Goal: Transaction & Acquisition: Purchase product/service

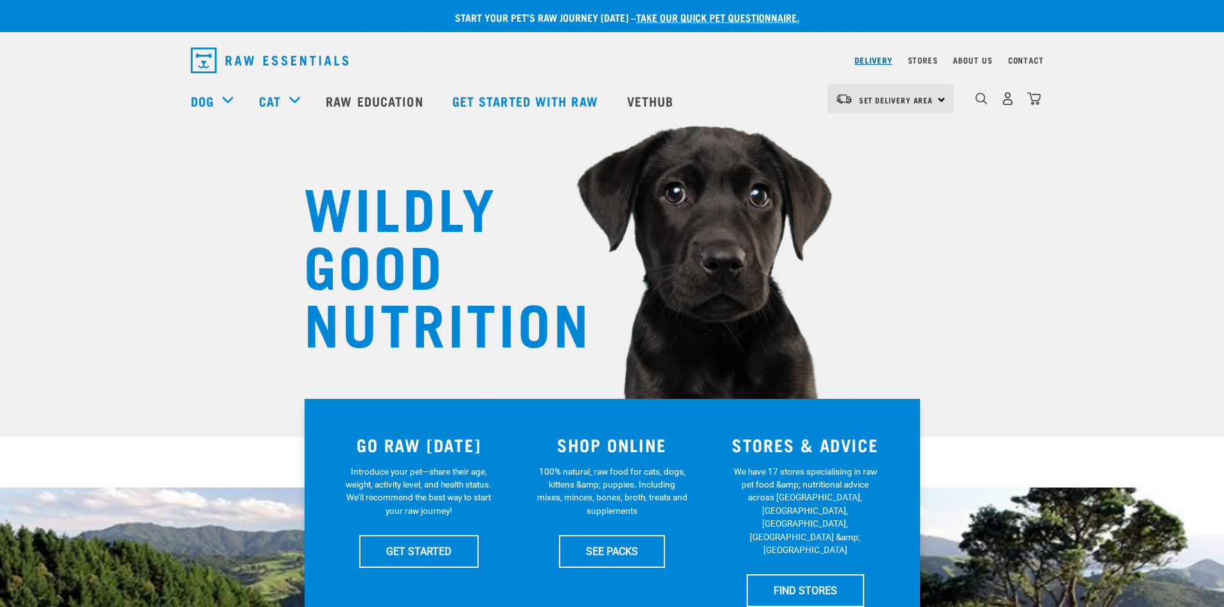
click at [868, 62] on link "Delivery" at bounding box center [872, 60] width 37 height 4
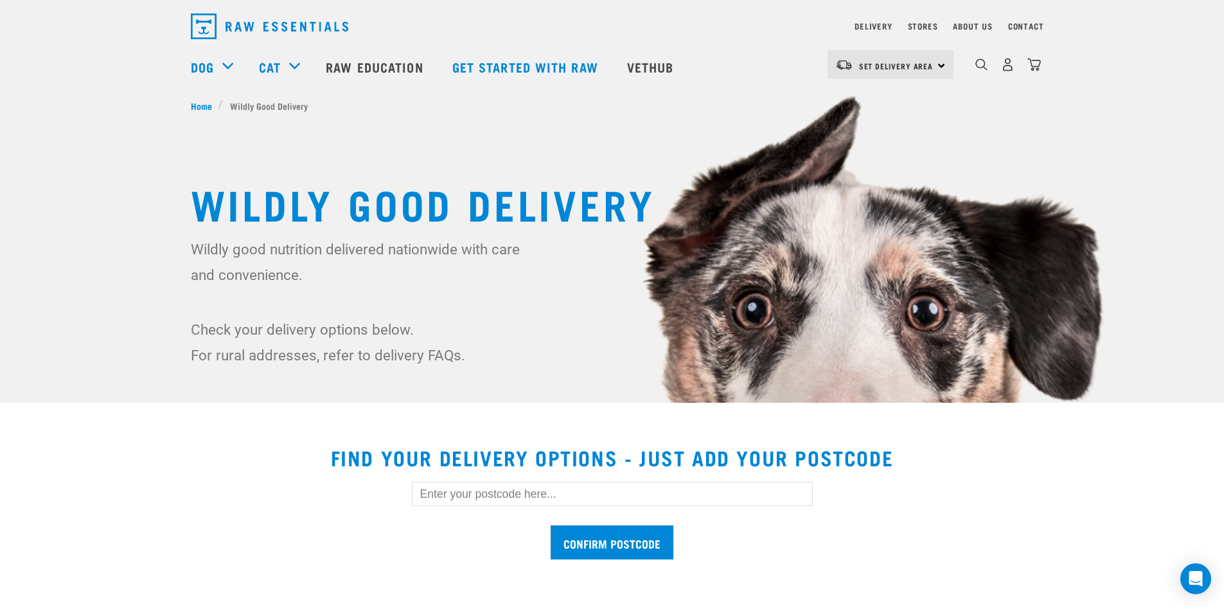
scroll to position [64, 0]
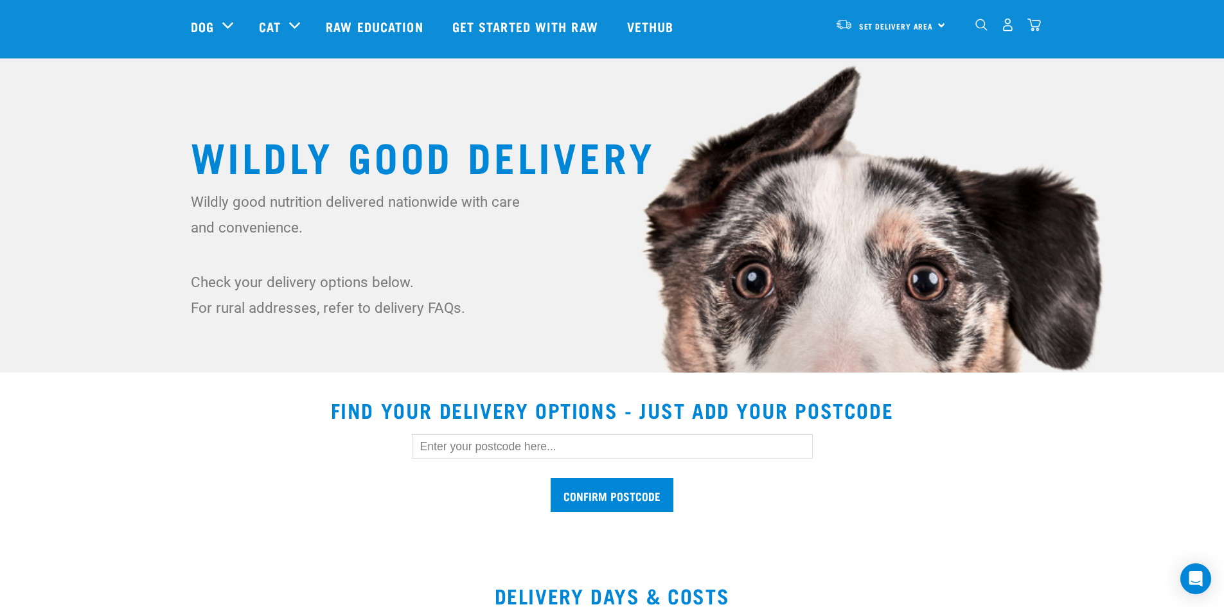
click at [566, 448] on input "text" at bounding box center [612, 446] width 401 height 24
type input "7604"
click at [550, 478] on input "Confirm postcode" at bounding box center [611, 495] width 123 height 34
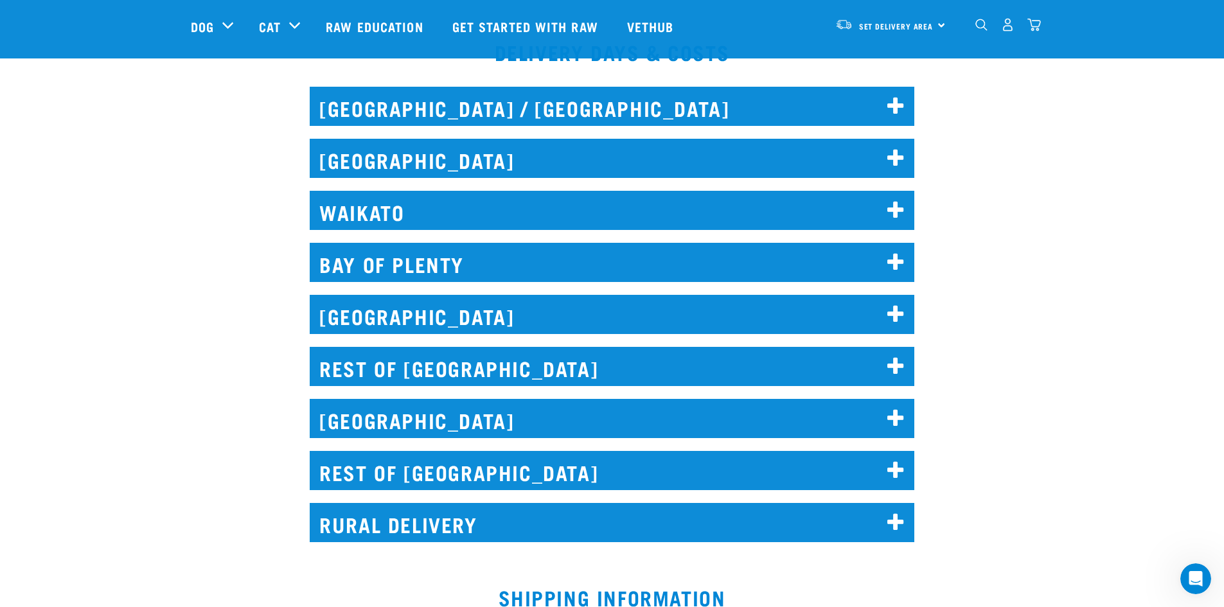
scroll to position [1156, 0]
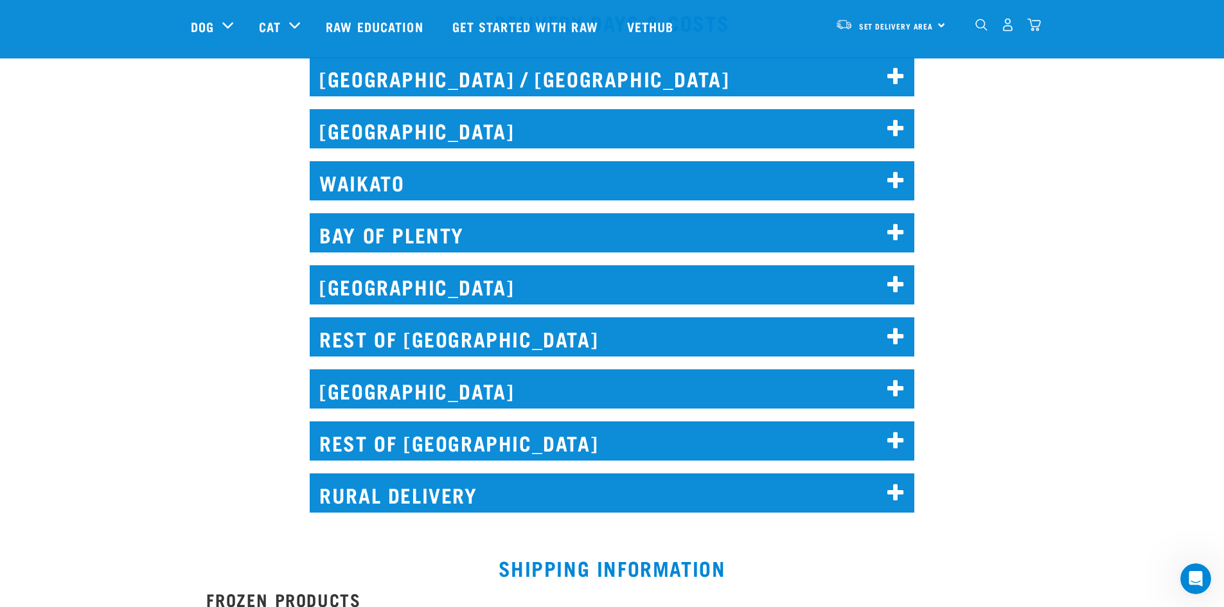
click at [890, 384] on icon at bounding box center [895, 389] width 17 height 21
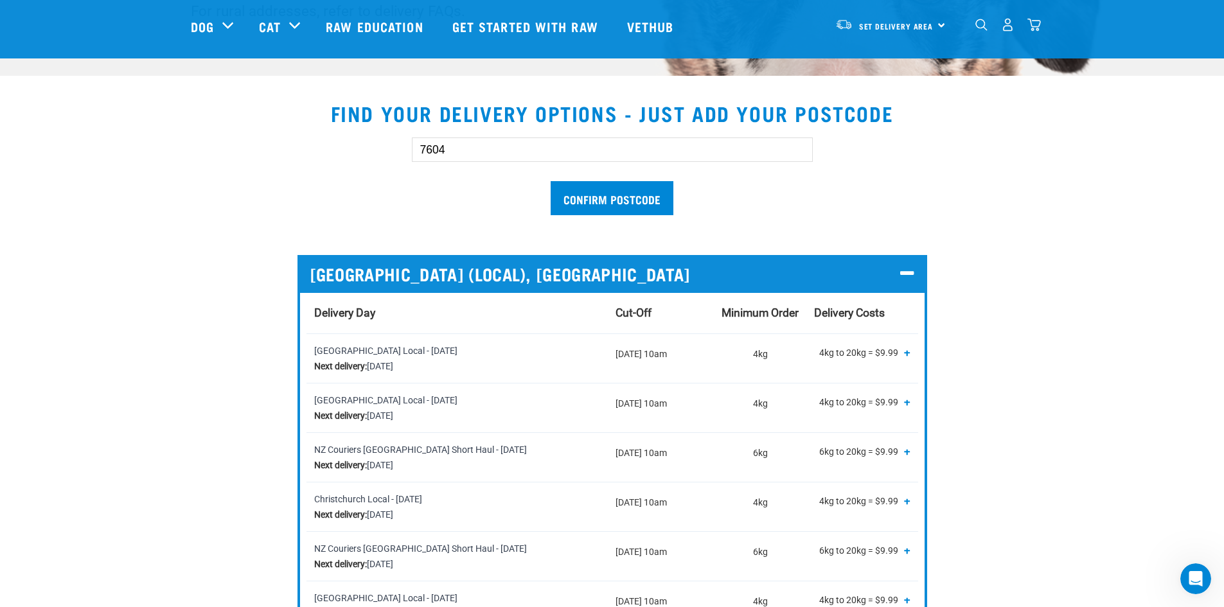
scroll to position [193, 0]
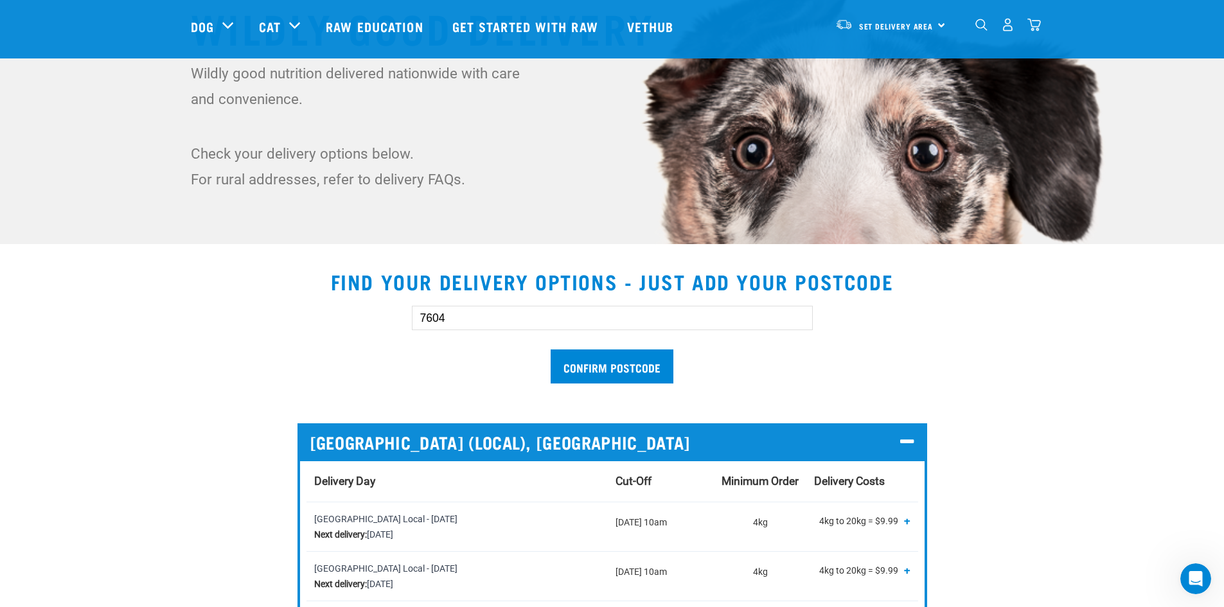
click at [1030, 31] on img "dropdown navigation" at bounding box center [1033, 24] width 13 height 13
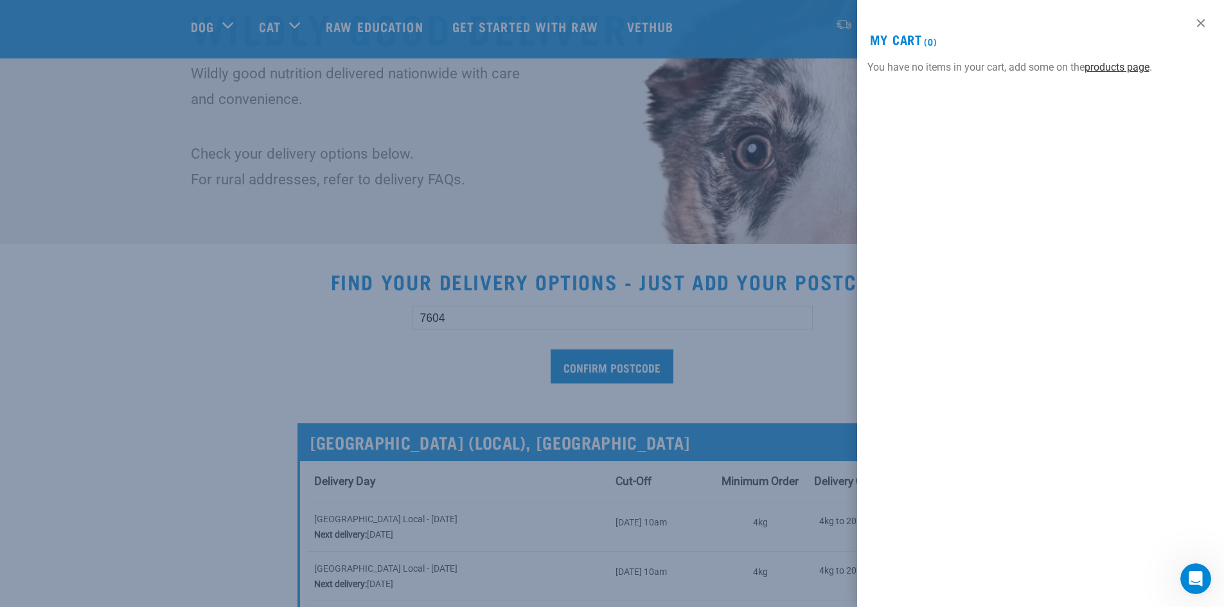
click at [1134, 69] on link "products page" at bounding box center [1116, 67] width 65 height 12
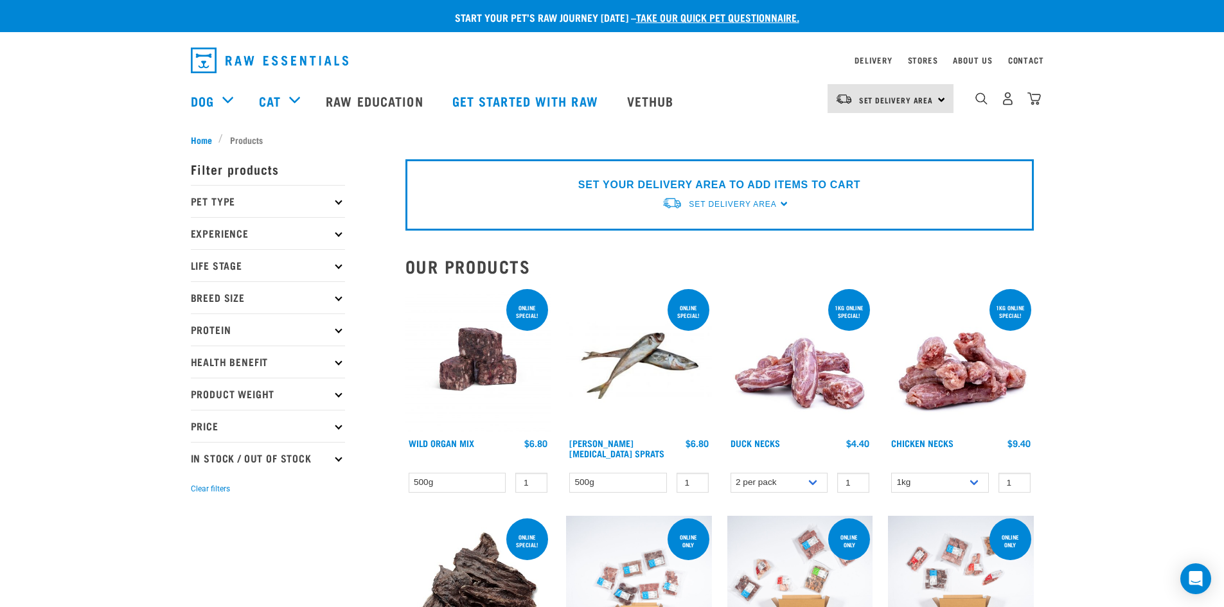
click at [328, 201] on p "Pet Type" at bounding box center [268, 201] width 154 height 32
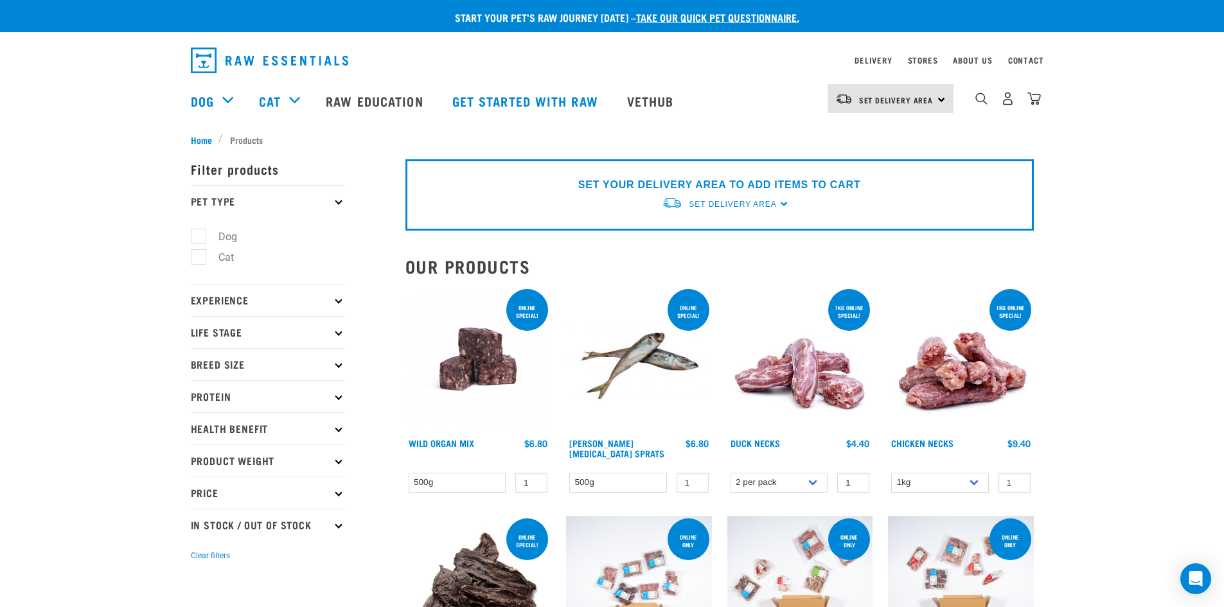
click at [225, 236] on label "Dog" at bounding box center [220, 237] width 44 height 16
click at [199, 236] on input "Dog" at bounding box center [195, 234] width 8 height 8
checkbox input "true"
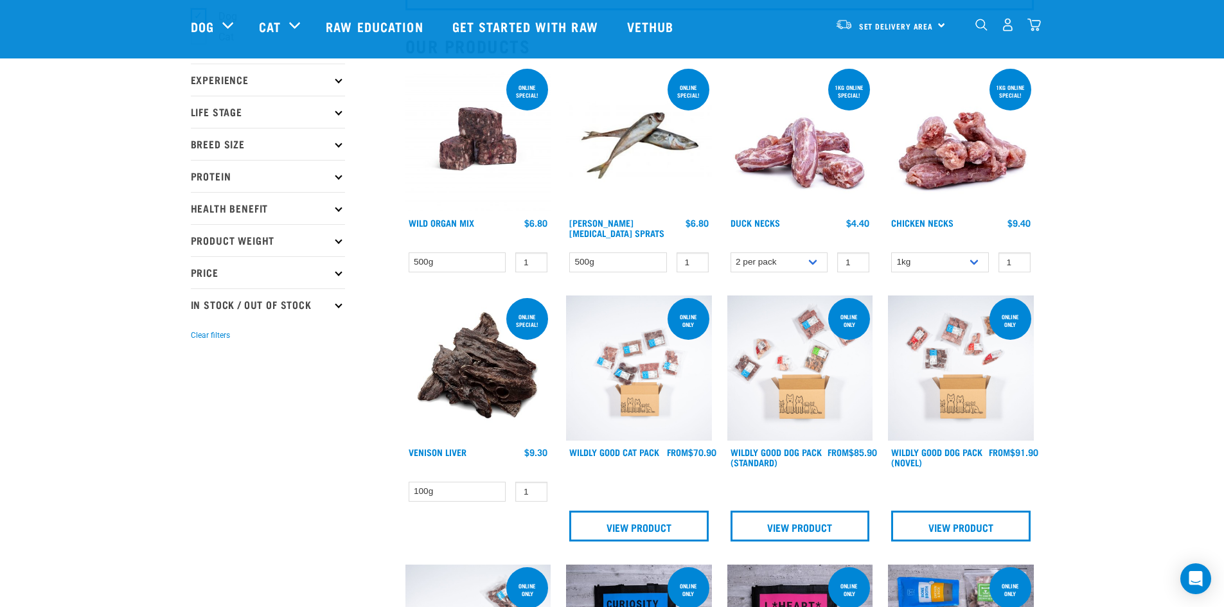
scroll to position [128, 0]
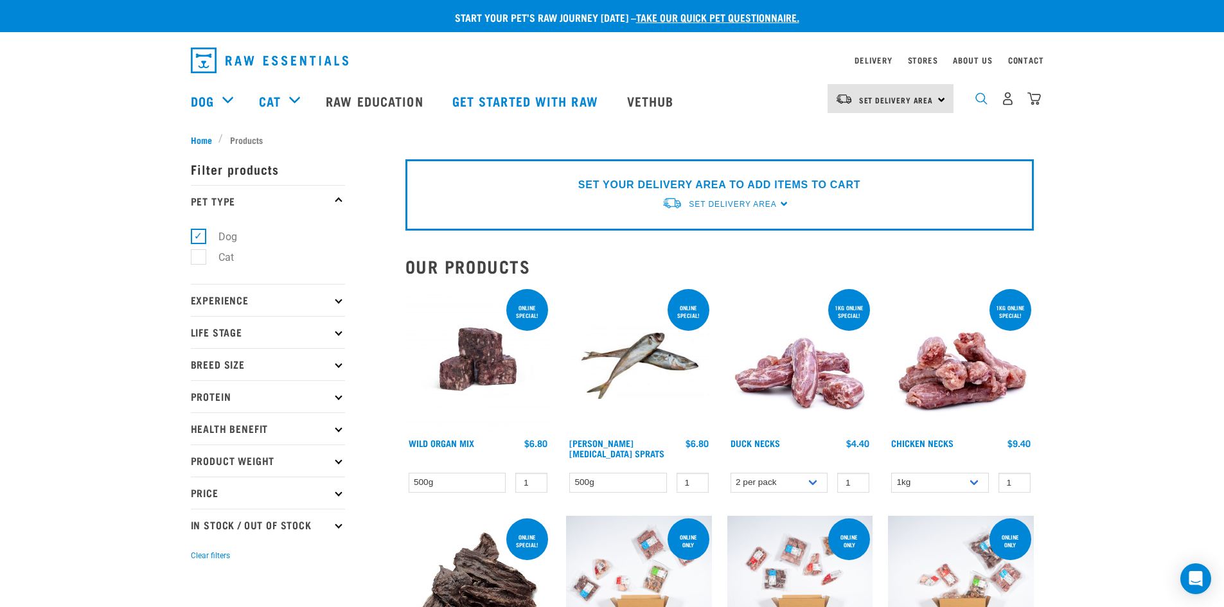
click at [981, 105] on img "dropdown navigation" at bounding box center [981, 98] width 12 height 12
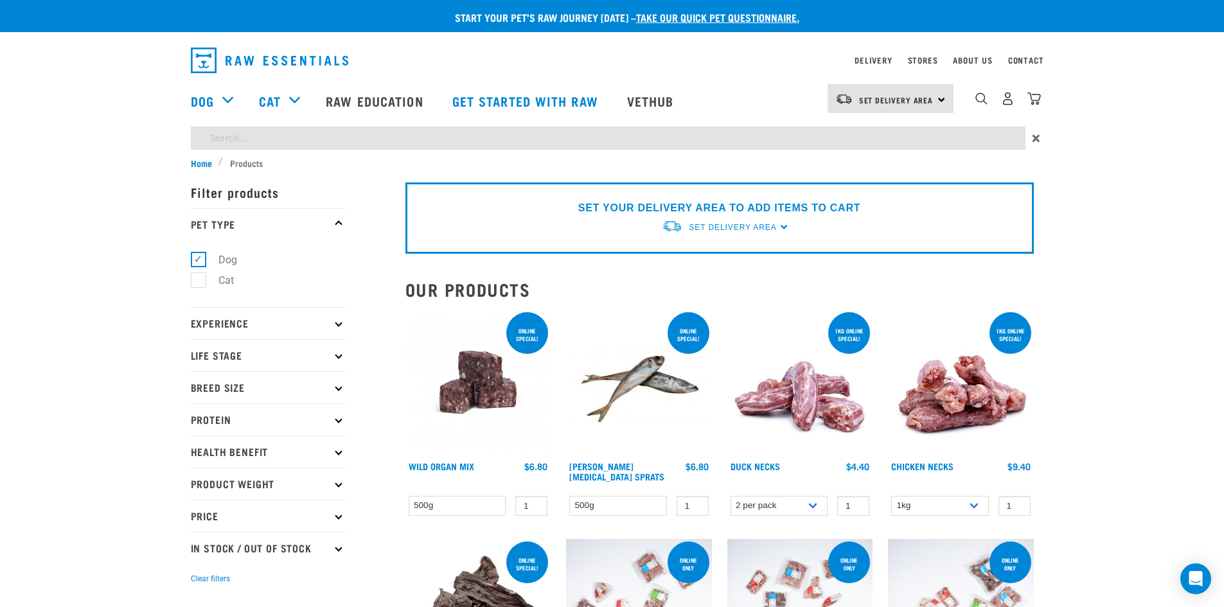
click at [518, 139] on input "search" at bounding box center [608, 138] width 834 height 23
type input "r"
type input "goat mix"
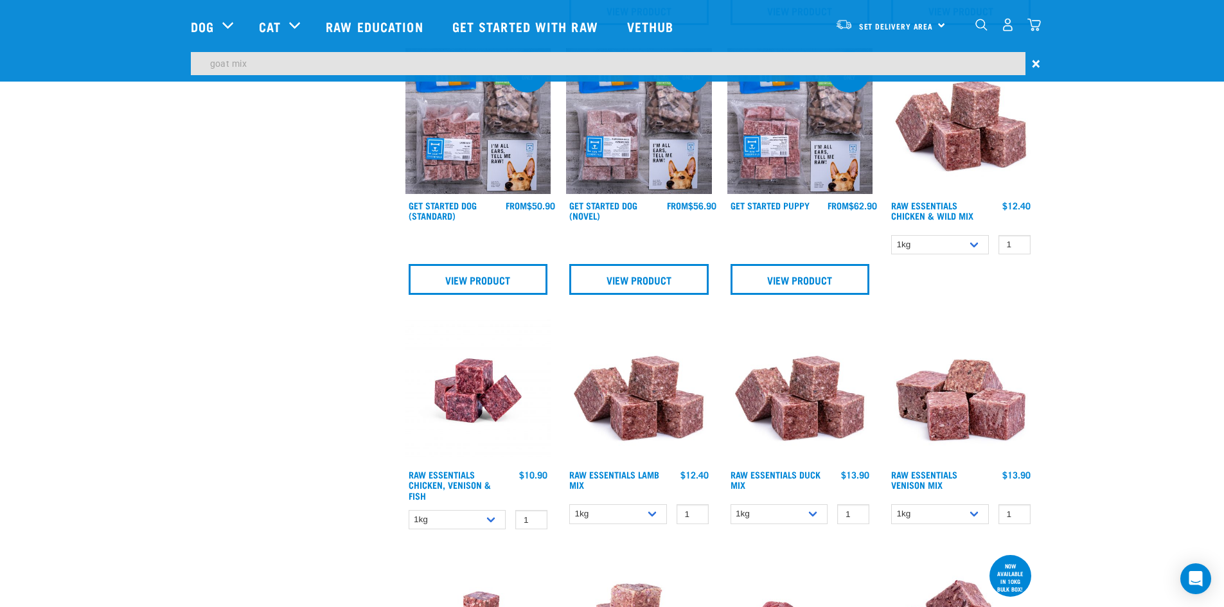
scroll to position [707, 0]
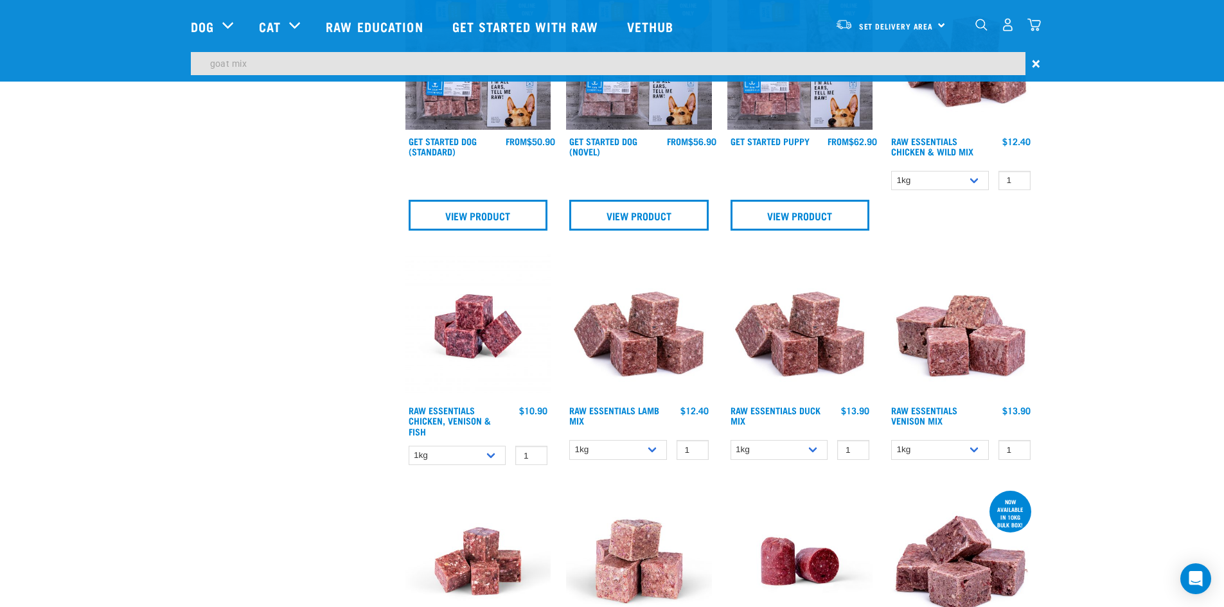
click at [656, 331] on img at bounding box center [639, 327] width 146 height 146
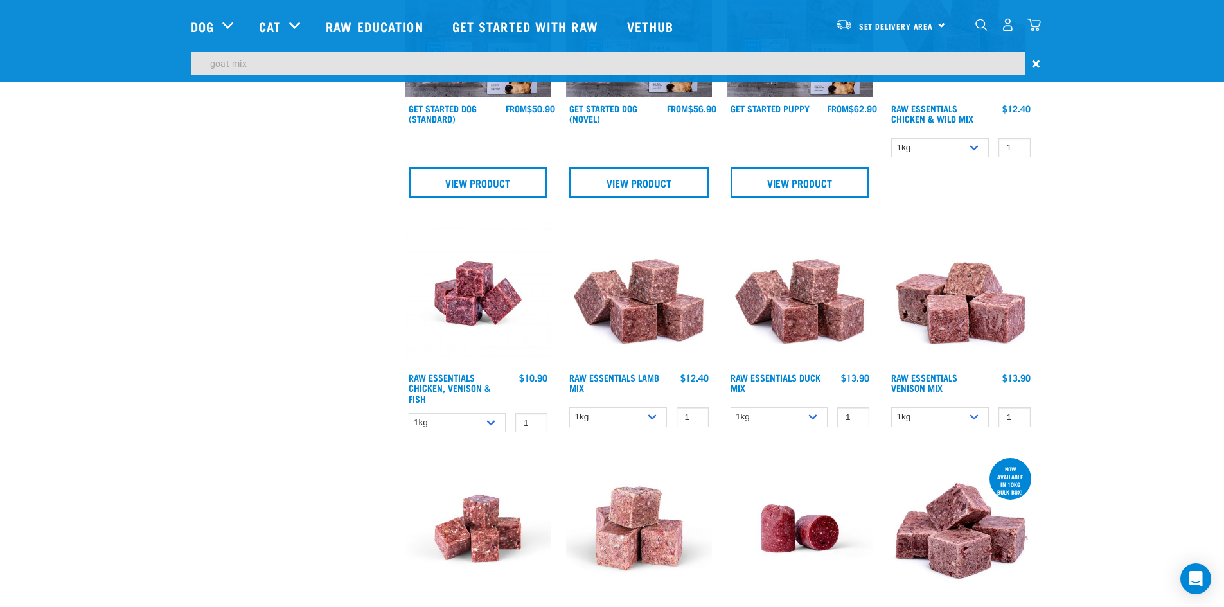
scroll to position [771, 0]
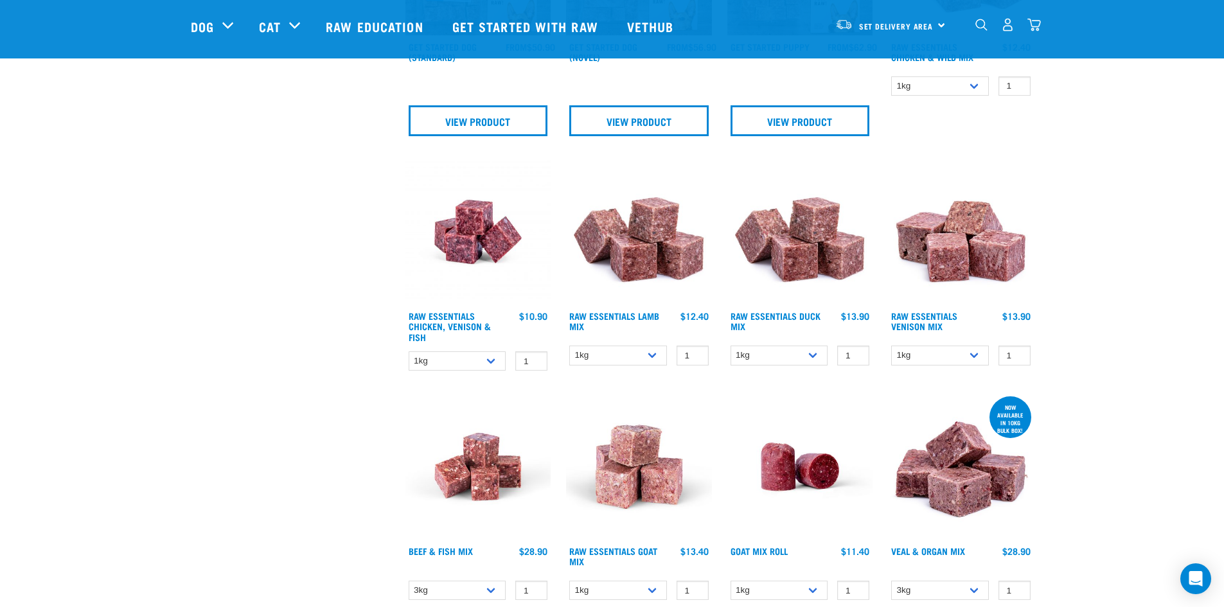
scroll to position [865, 0]
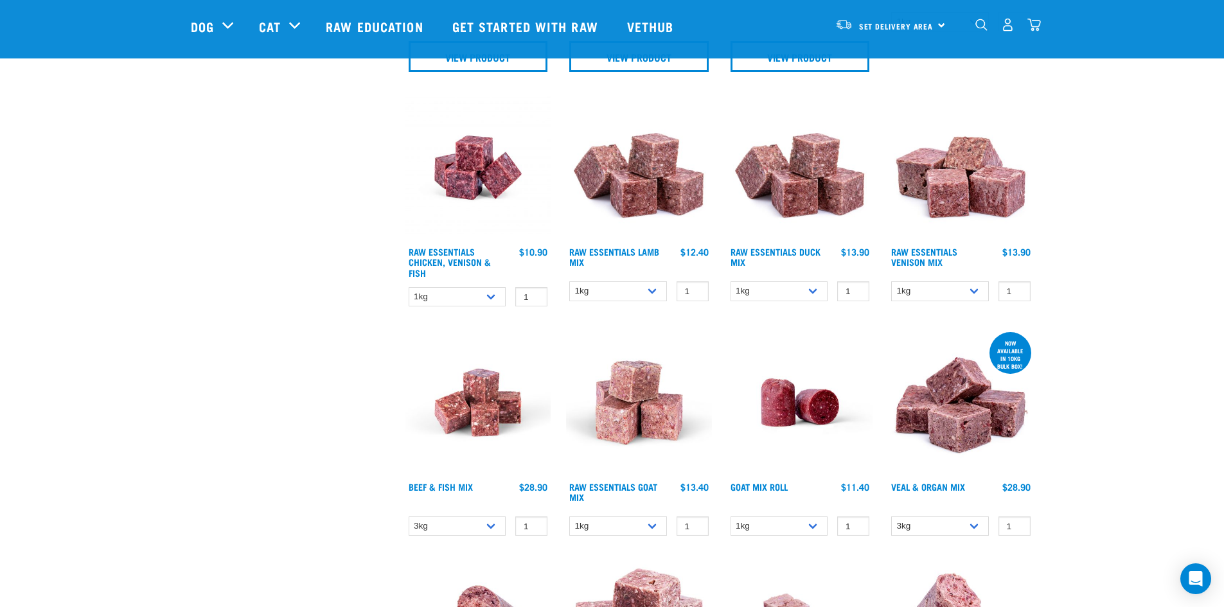
click at [628, 405] on img at bounding box center [639, 403] width 146 height 146
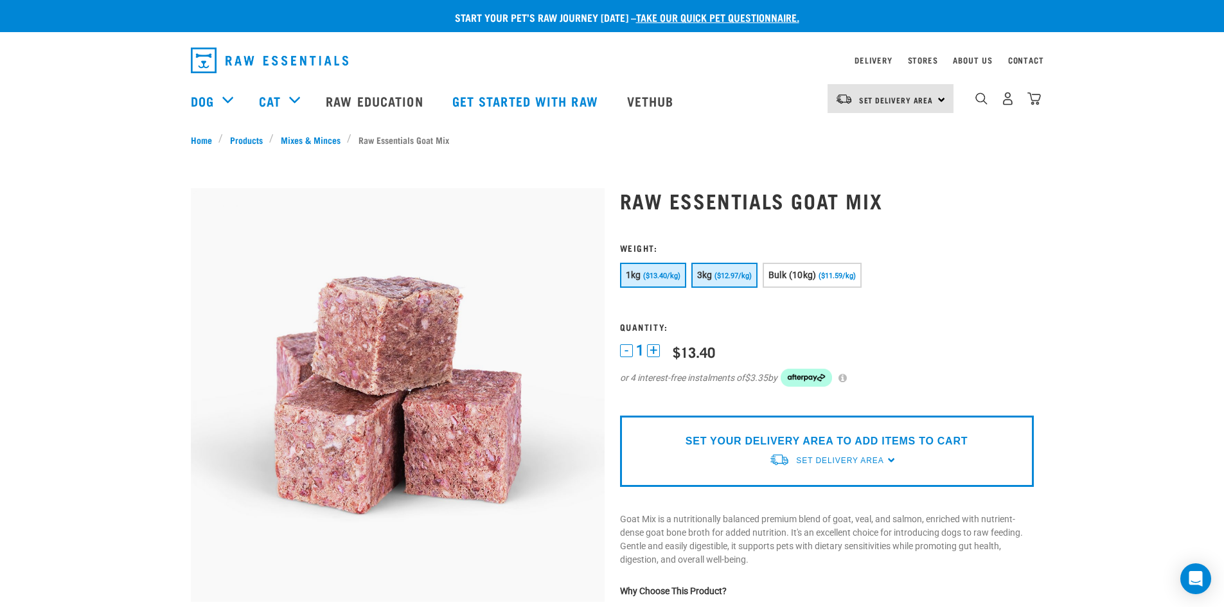
click at [732, 279] on span "($12.97/kg)" at bounding box center [732, 276] width 37 height 8
click at [870, 462] on span "Set Delivery Area" at bounding box center [839, 460] width 87 height 9
click at [816, 508] on link "[GEOGRAPHIC_DATA]" at bounding box center [833, 511] width 128 height 21
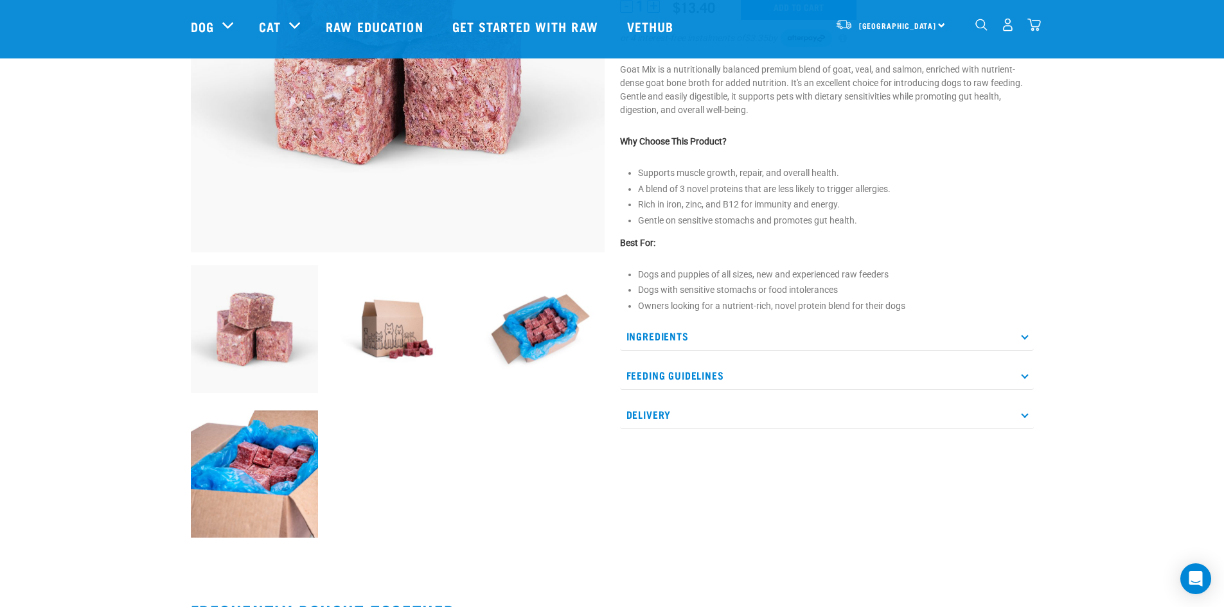
scroll to position [254, 0]
click at [1018, 415] on p "Delivery" at bounding box center [827, 415] width 414 height 29
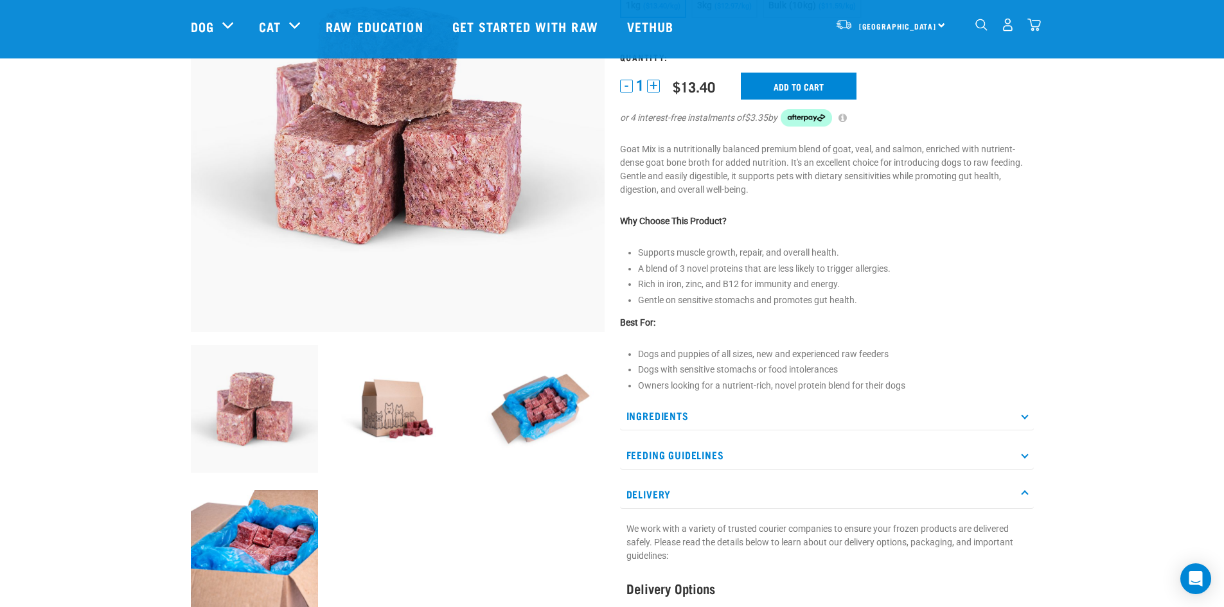
scroll to position [0, 0]
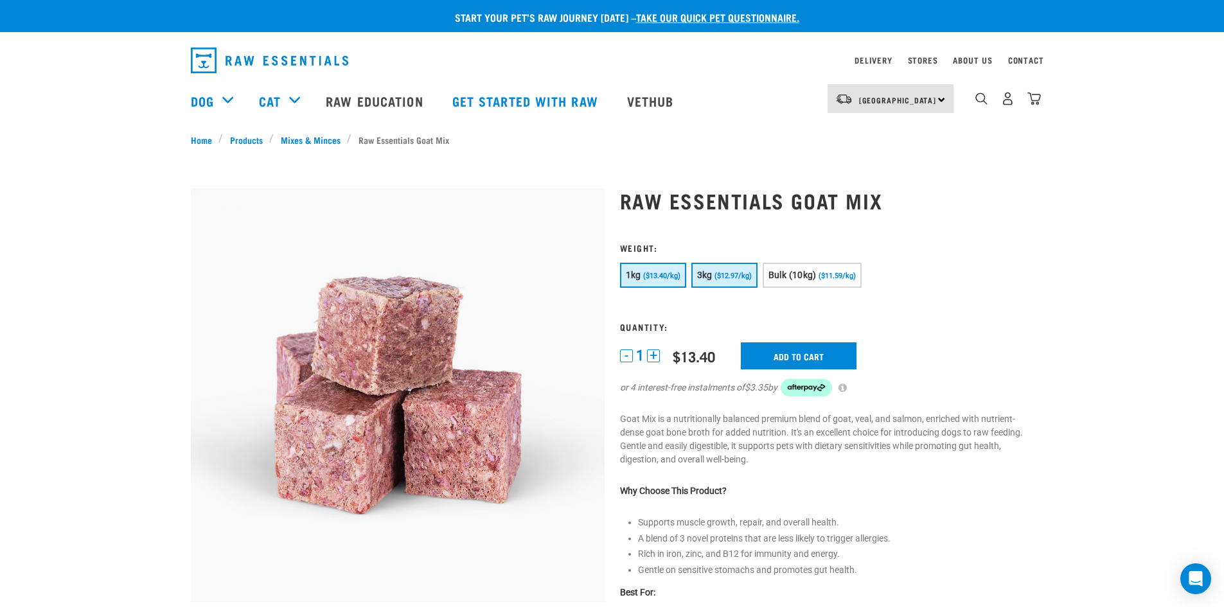
click at [723, 279] on span "($12.97/kg)" at bounding box center [732, 276] width 37 height 8
click at [809, 362] on input "Add to cart" at bounding box center [799, 355] width 116 height 27
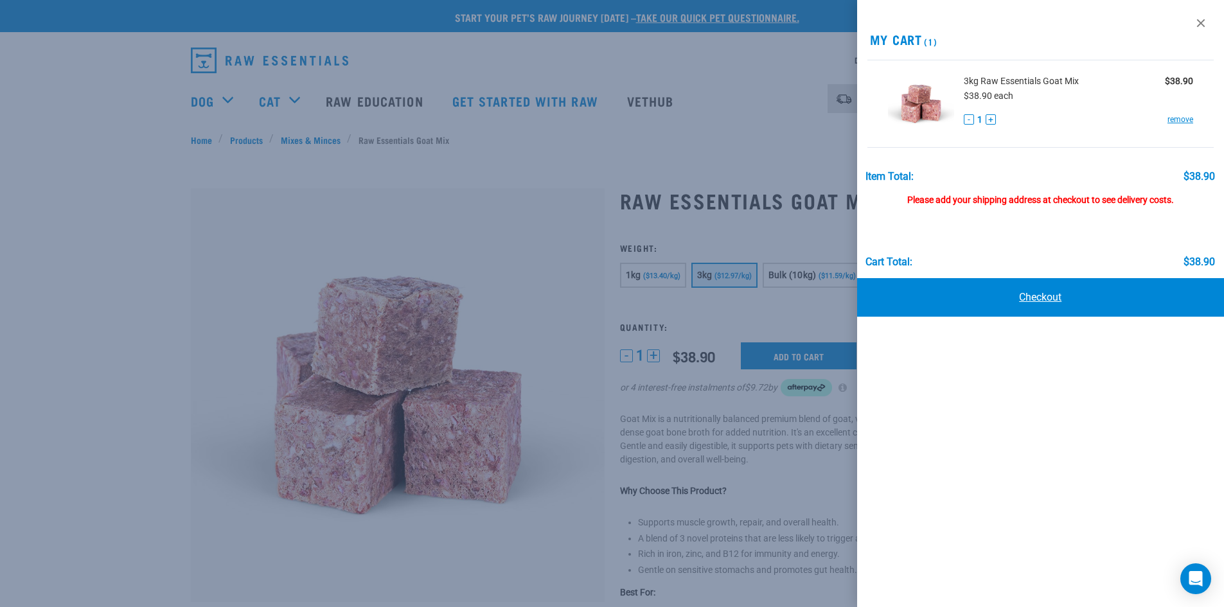
click at [1039, 296] on link "Checkout" at bounding box center [1040, 297] width 367 height 39
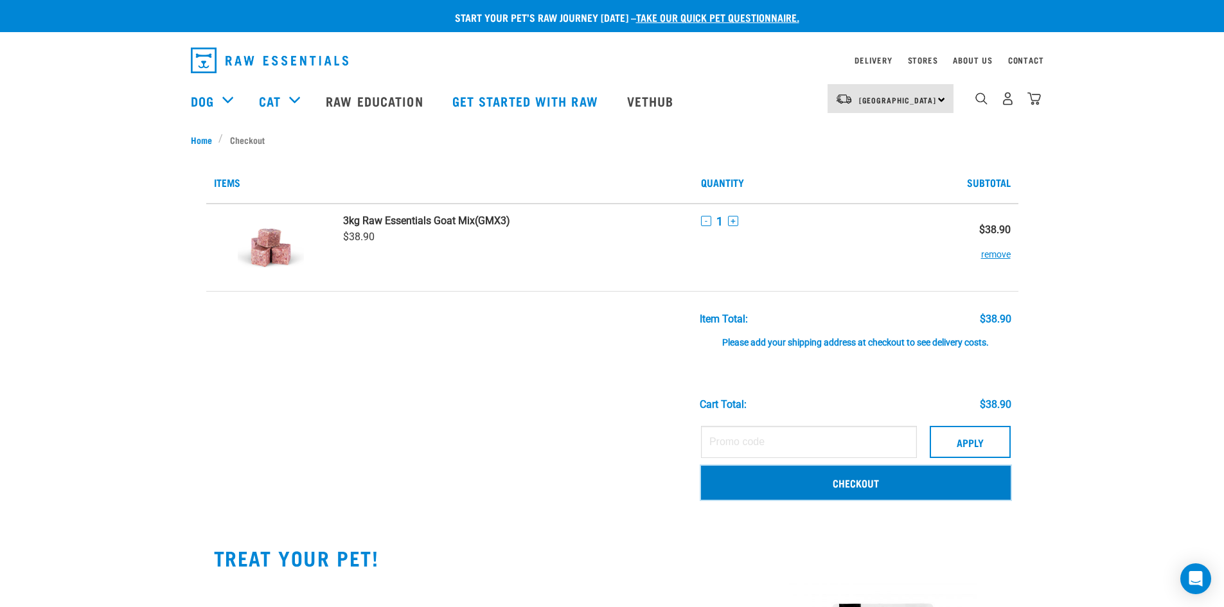
click at [893, 477] on link "Checkout" at bounding box center [856, 482] width 310 height 33
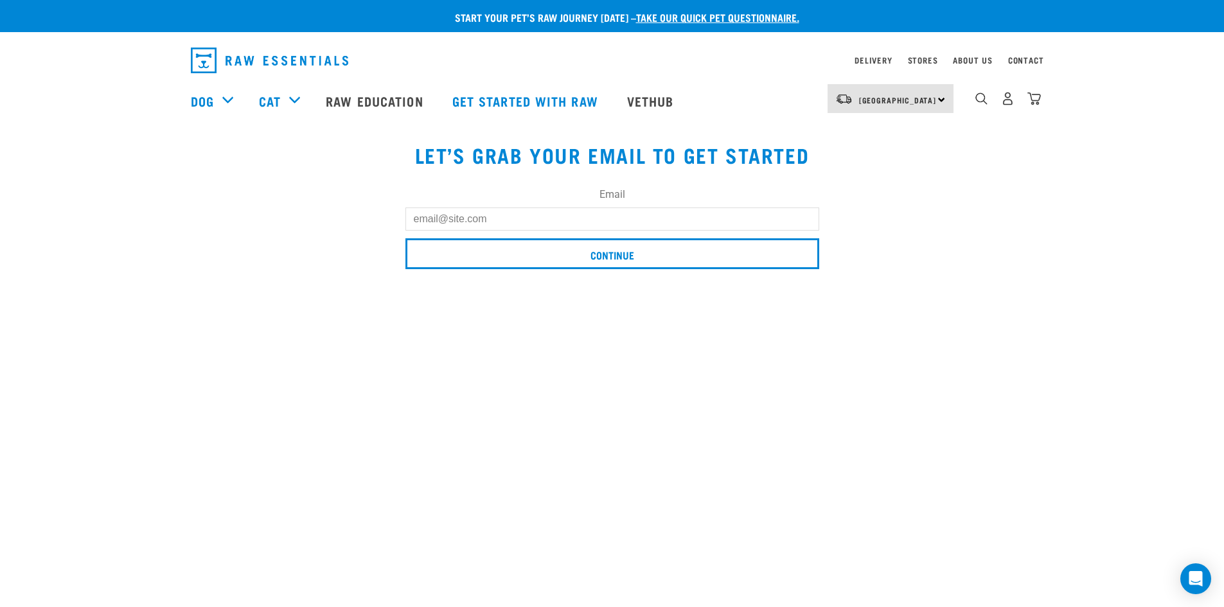
click at [493, 221] on input "Email" at bounding box center [612, 218] width 414 height 23
type input "mkclow@gmail.com"
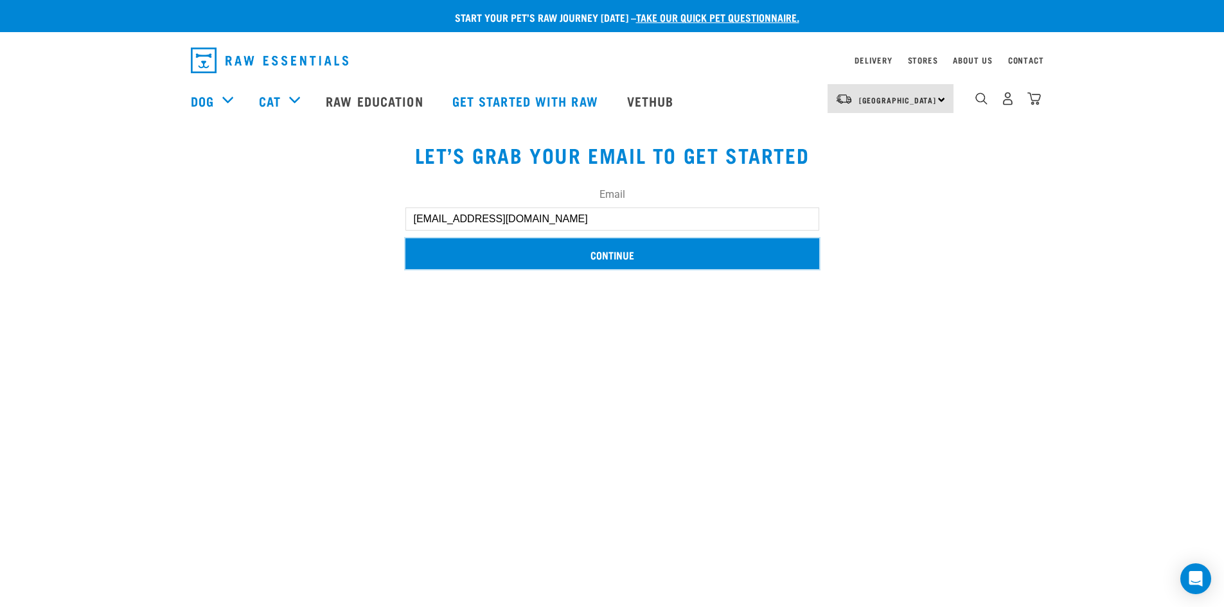
click at [621, 257] on input "Continue" at bounding box center [612, 253] width 414 height 31
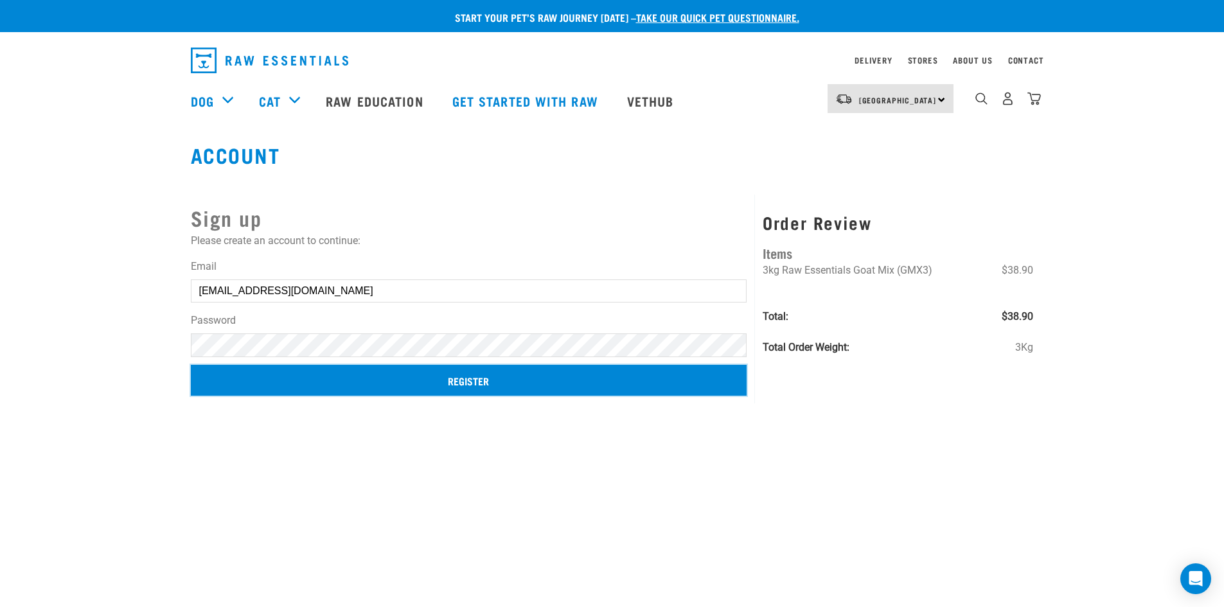
click at [488, 382] on input "Register" at bounding box center [469, 380] width 556 height 31
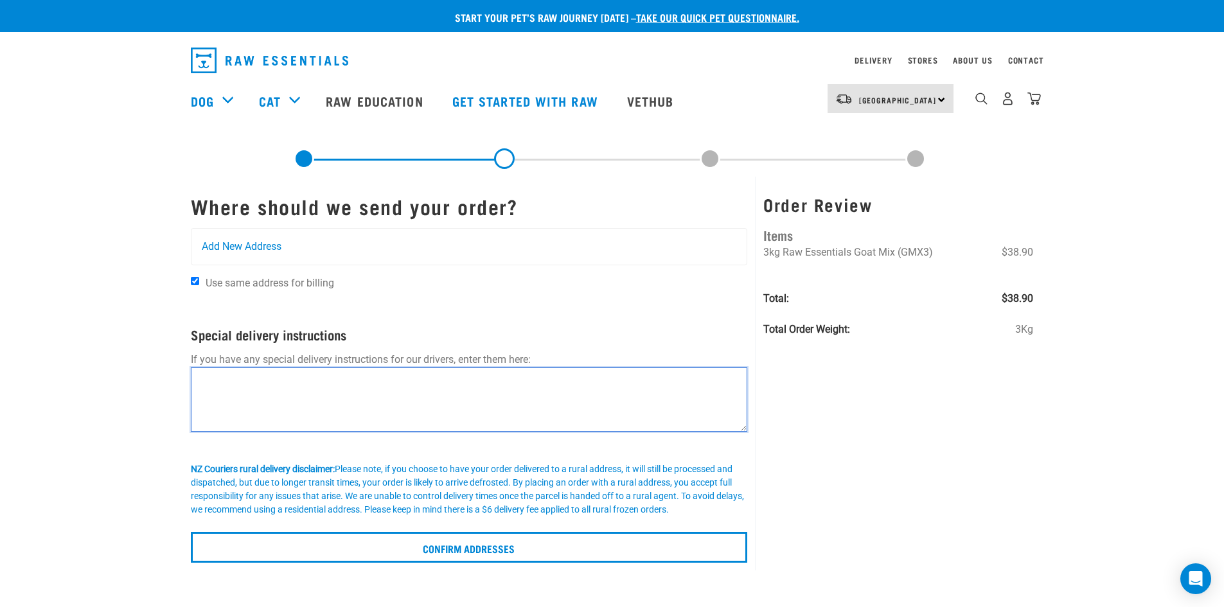
click at [288, 387] on textarea at bounding box center [469, 399] width 557 height 64
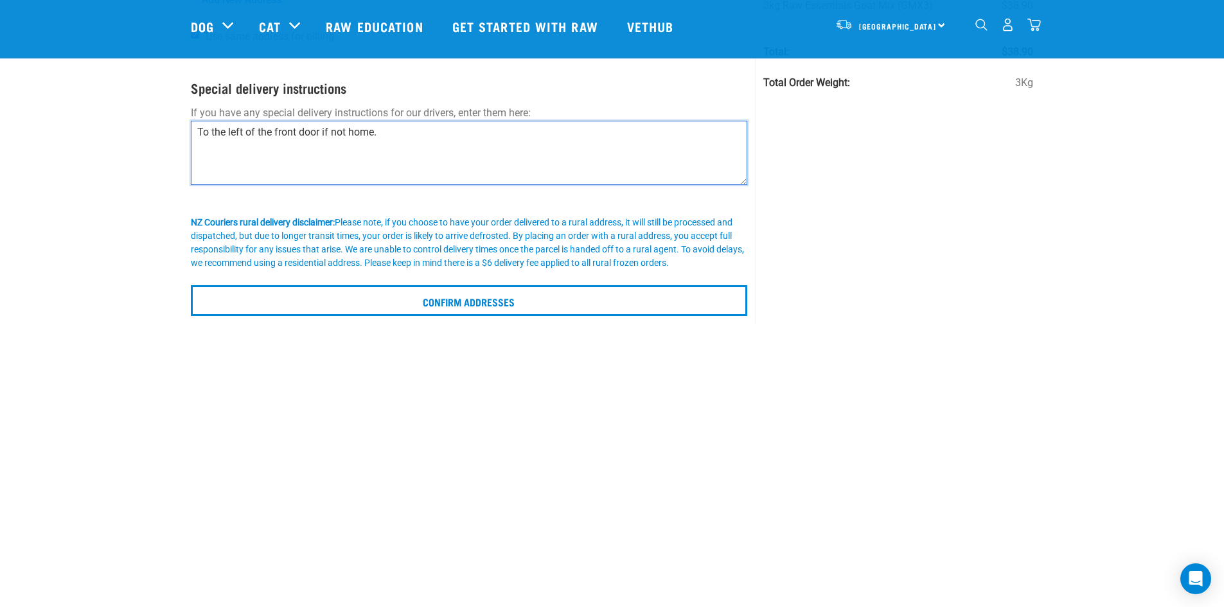
scroll to position [193, 0]
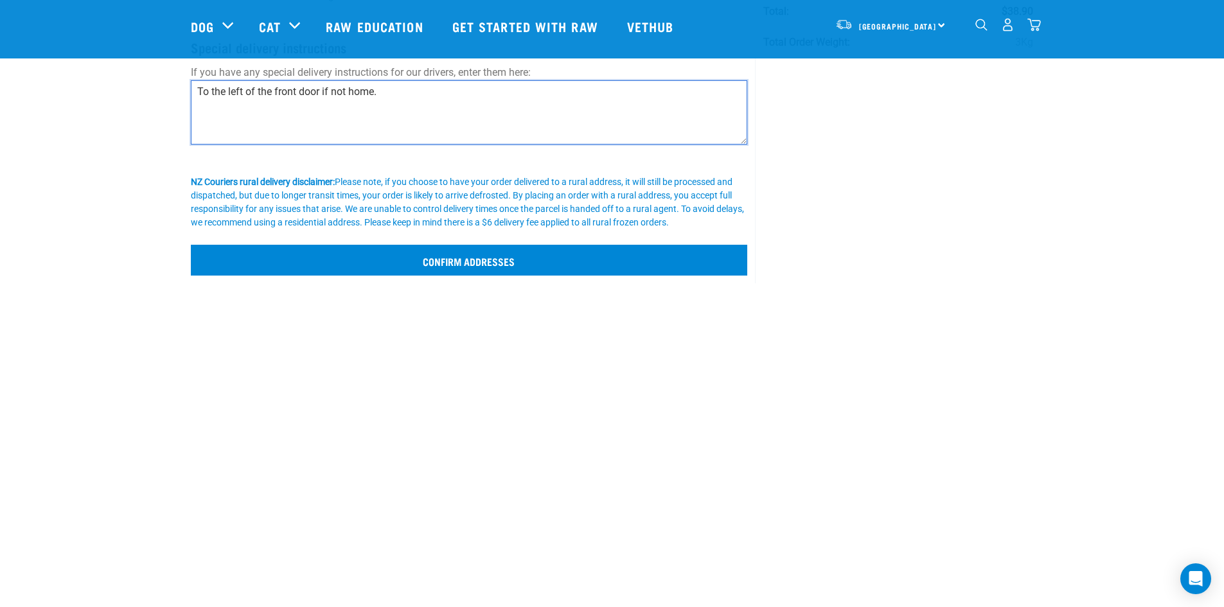
type textarea "To the left of the front door if not home."
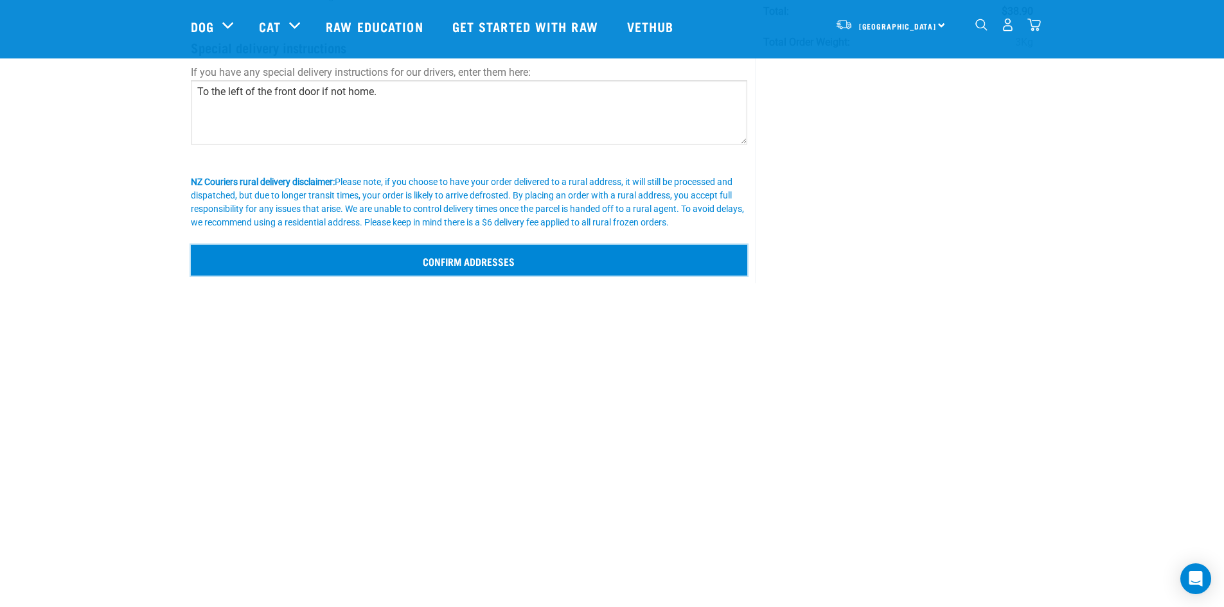
click at [457, 253] on input "Confirm addresses" at bounding box center [469, 260] width 557 height 31
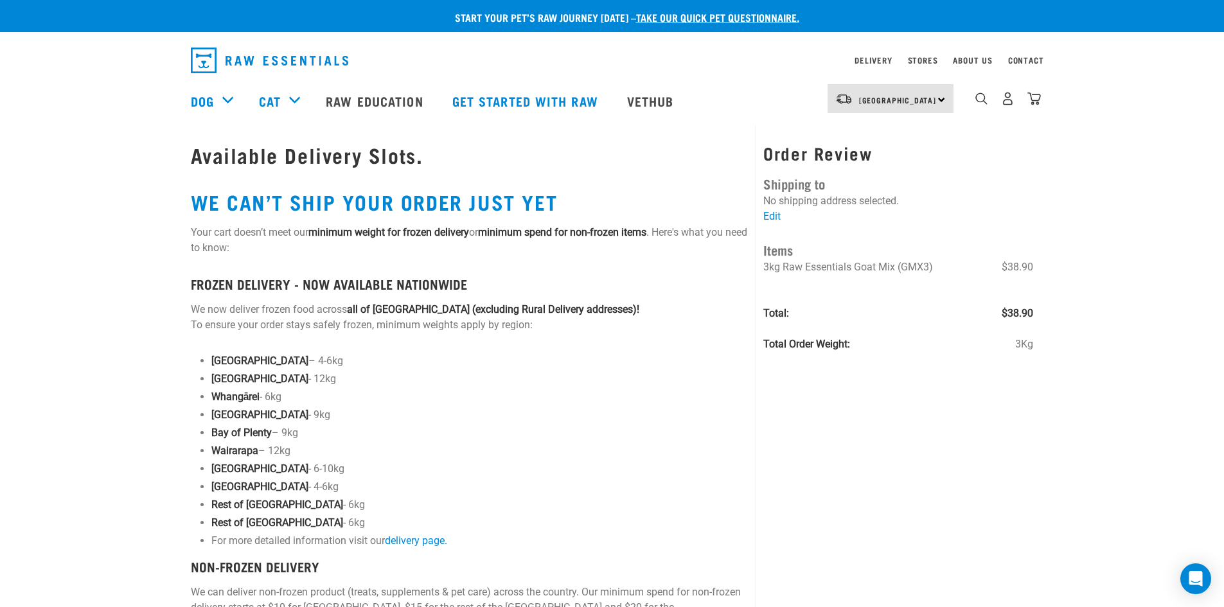
click at [1032, 105] on img "dropdown navigation" at bounding box center [1033, 98] width 13 height 13
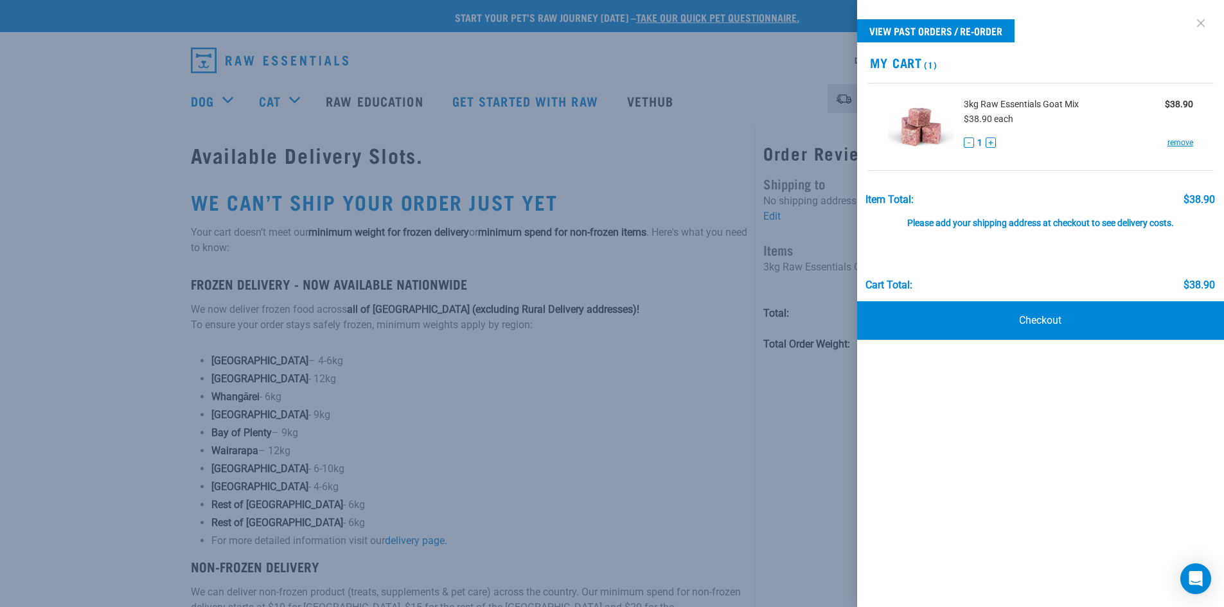
click at [1199, 19] on link at bounding box center [1200, 23] width 21 height 21
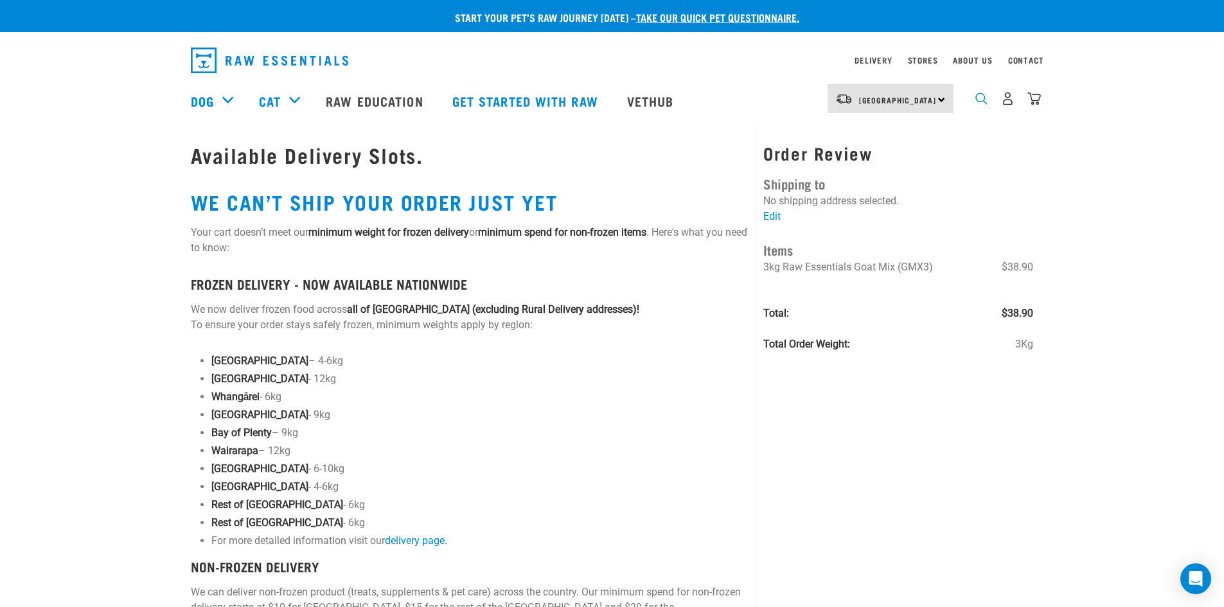
click at [980, 101] on img "dropdown navigation" at bounding box center [981, 98] width 12 height 12
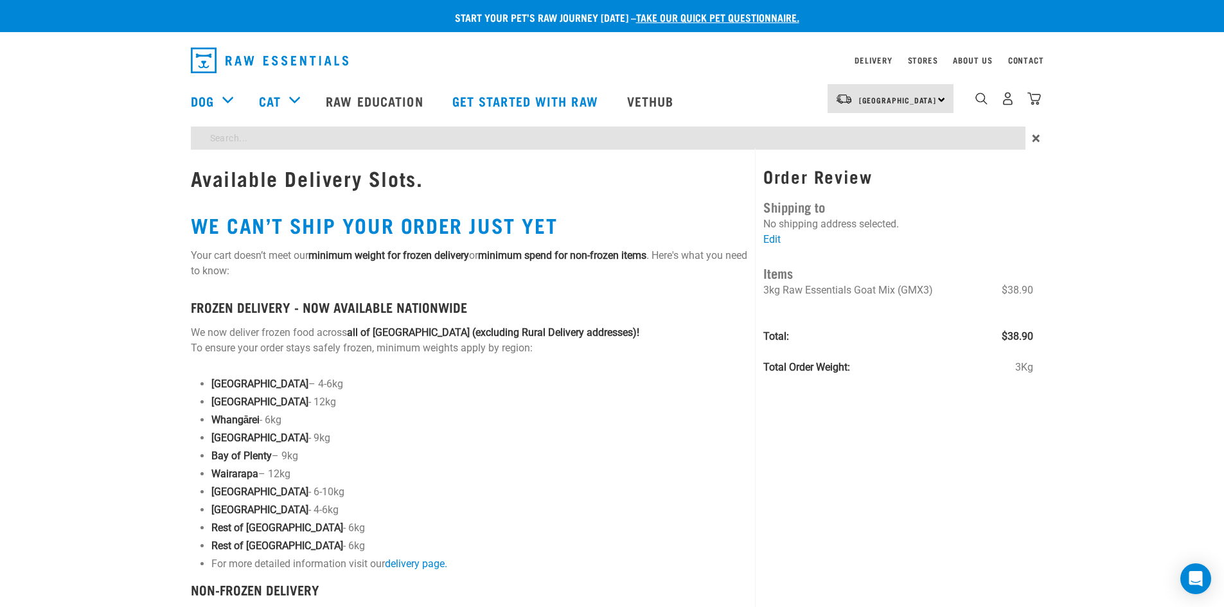
click at [255, 141] on input "search" at bounding box center [608, 138] width 834 height 23
type input "l"
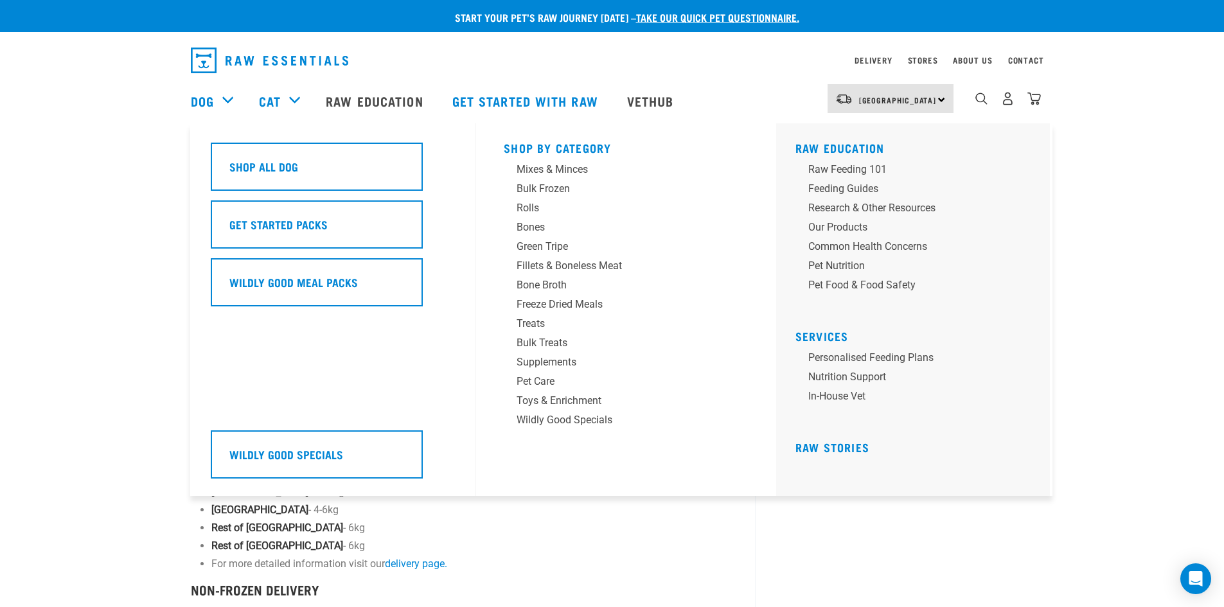
click at [216, 100] on div "Dog" at bounding box center [218, 100] width 55 height 51
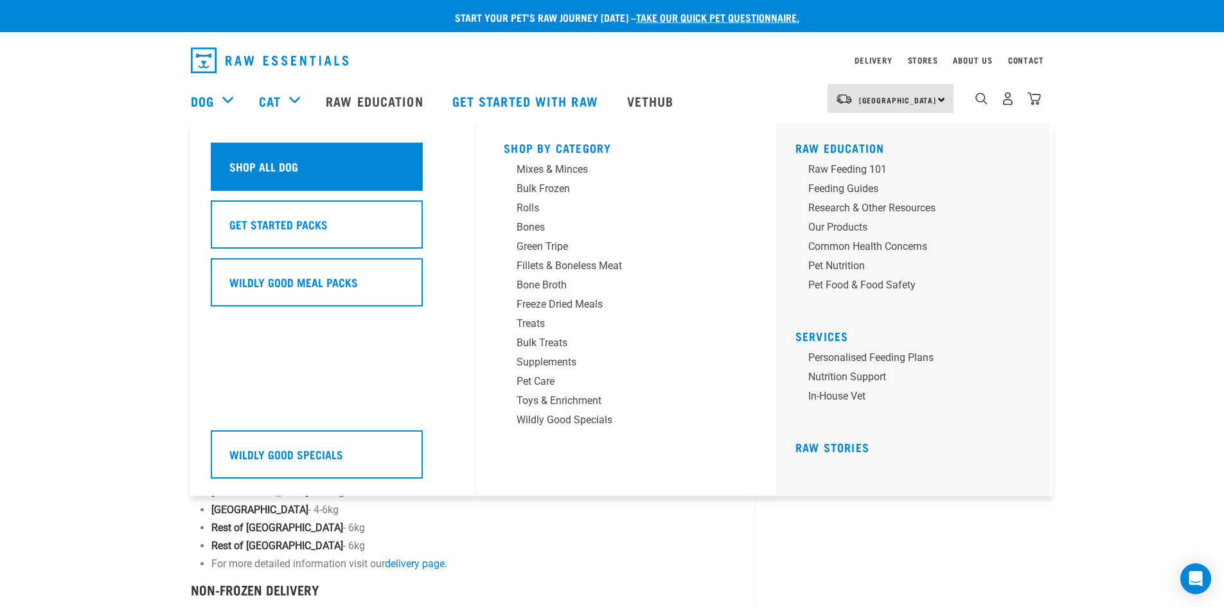
click at [280, 163] on h5 "Shop All Dog" at bounding box center [263, 166] width 69 height 17
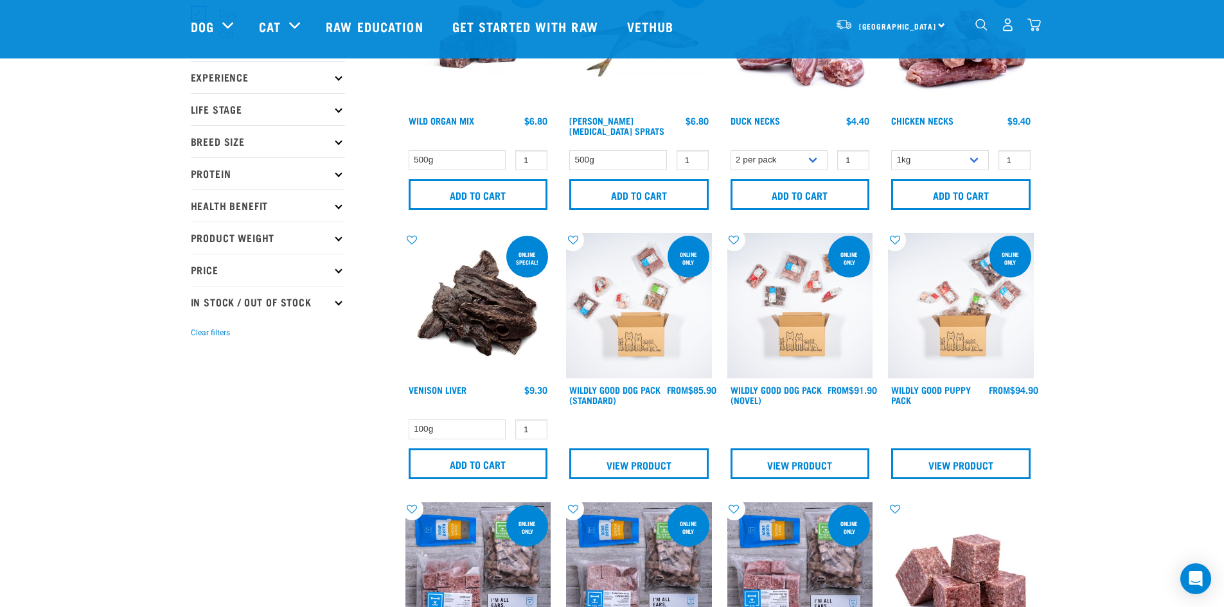
scroll to position [64, 0]
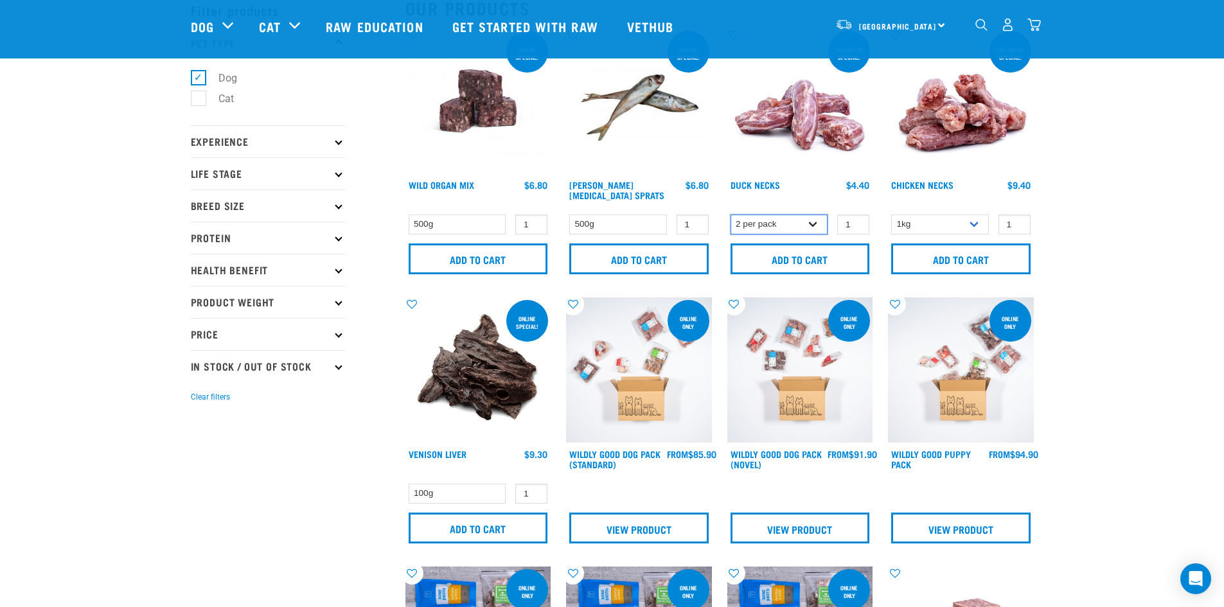
click at [814, 226] on select "2 per pack 6 per pack" at bounding box center [779, 225] width 98 height 20
select select "810"
click at [730, 215] on select "2 per pack 6 per pack" at bounding box center [779, 225] width 98 height 20
click at [827, 258] on input "Add to cart" at bounding box center [799, 258] width 139 height 31
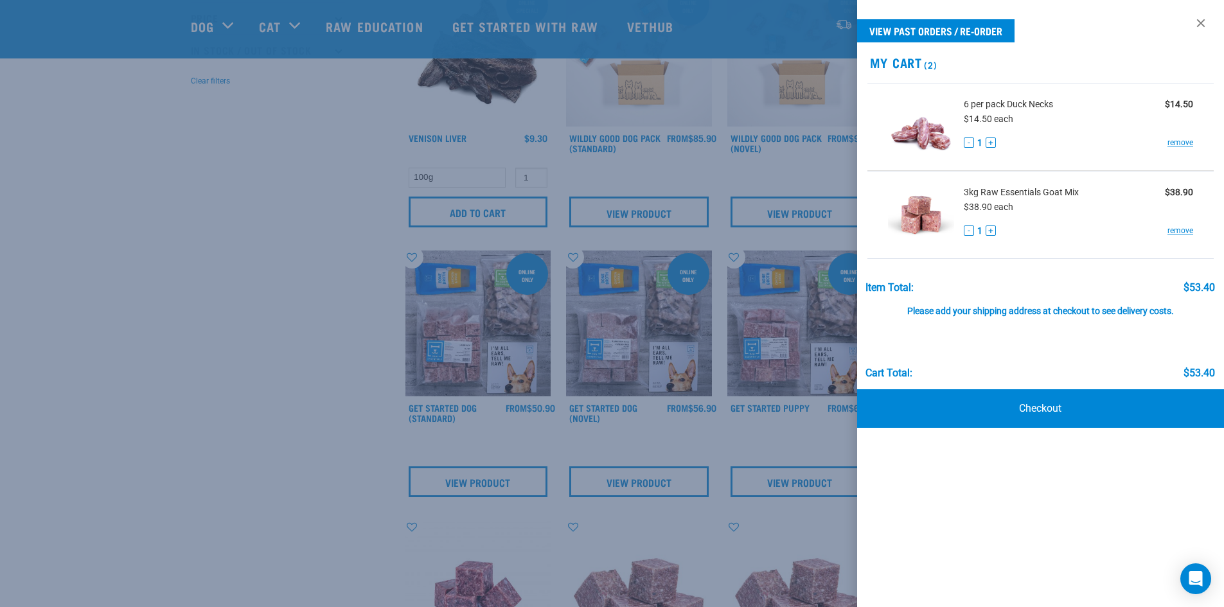
scroll to position [385, 0]
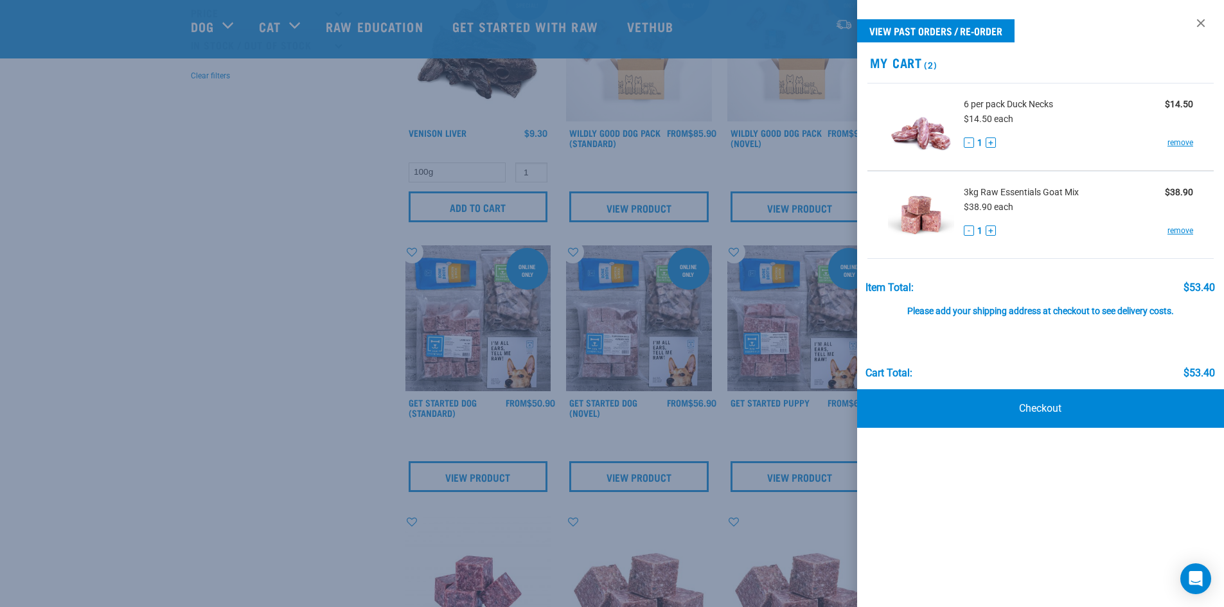
click at [220, 224] on div at bounding box center [612, 303] width 1224 height 607
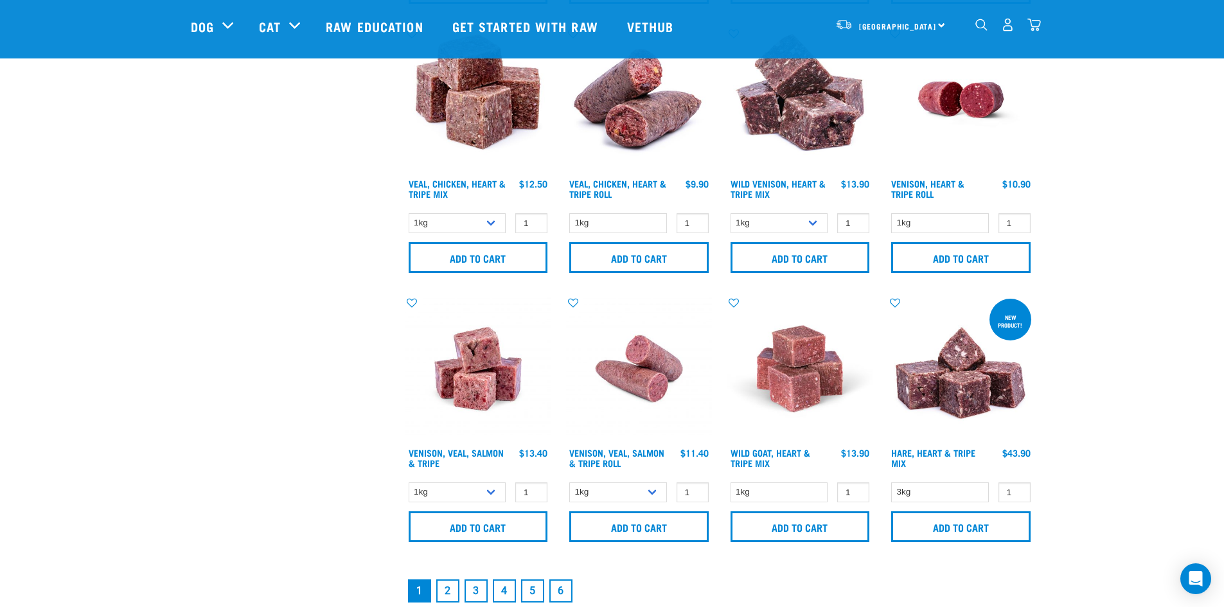
scroll to position [1734, 0]
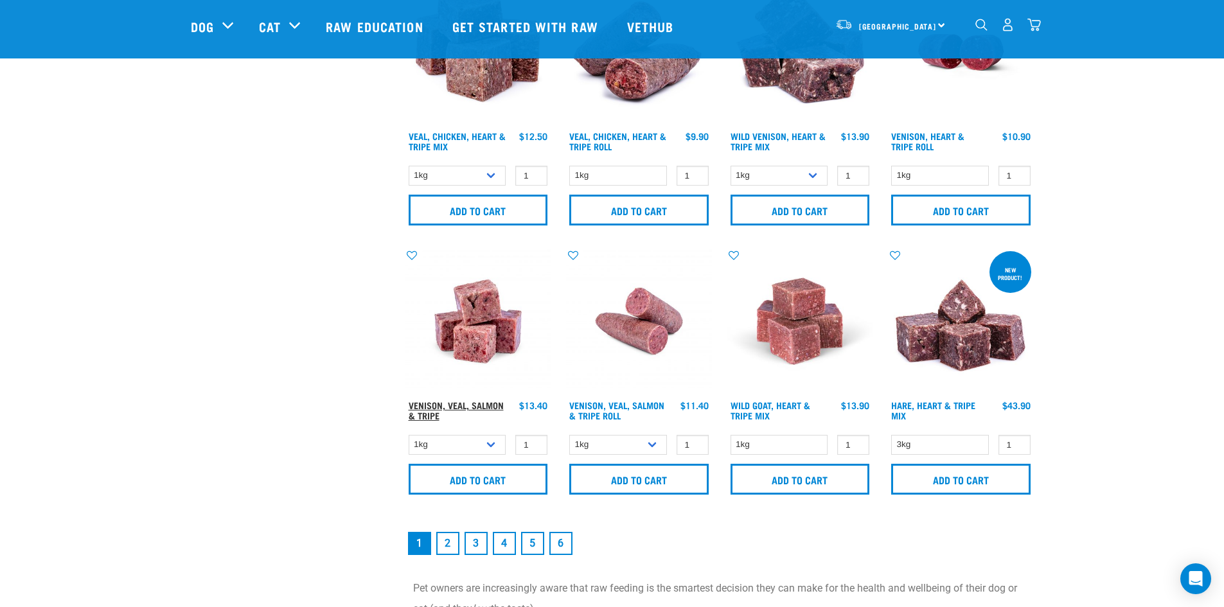
click at [450, 406] on link "Venison, Veal, Salmon & Tripe" at bounding box center [456, 410] width 95 height 15
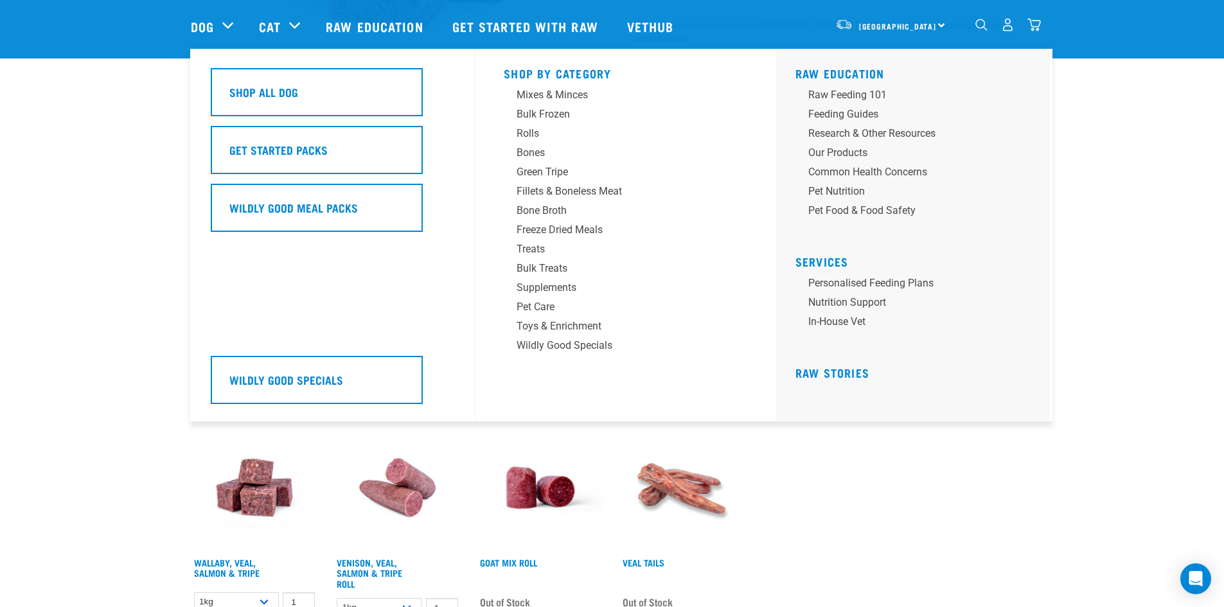
scroll to position [321, 0]
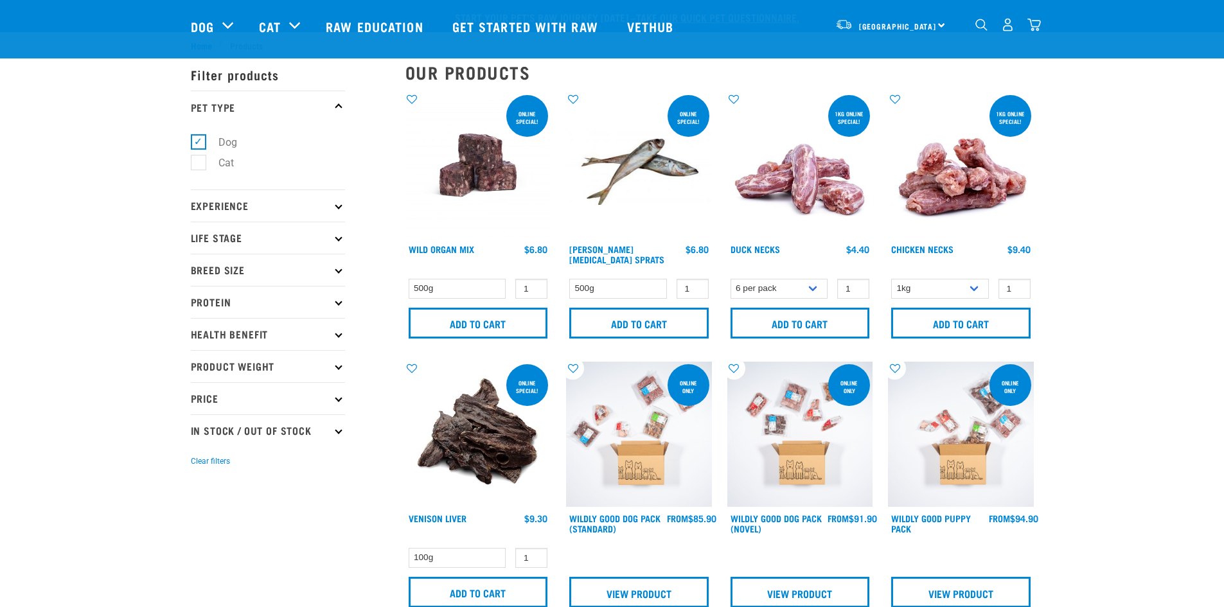
select select "810"
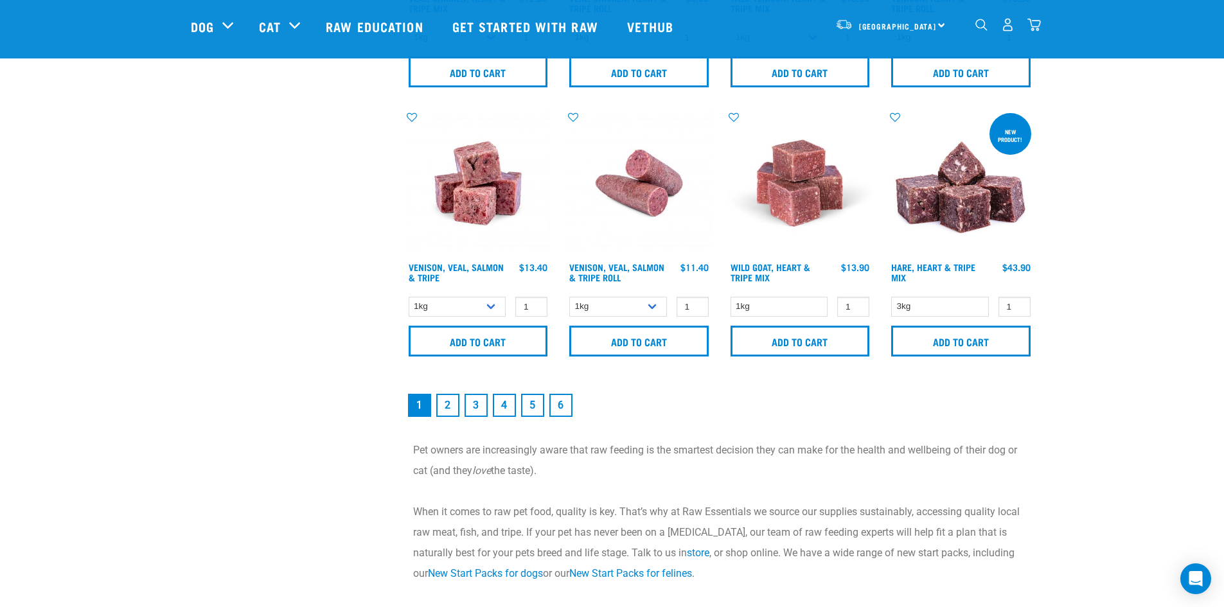
scroll to position [1849, 0]
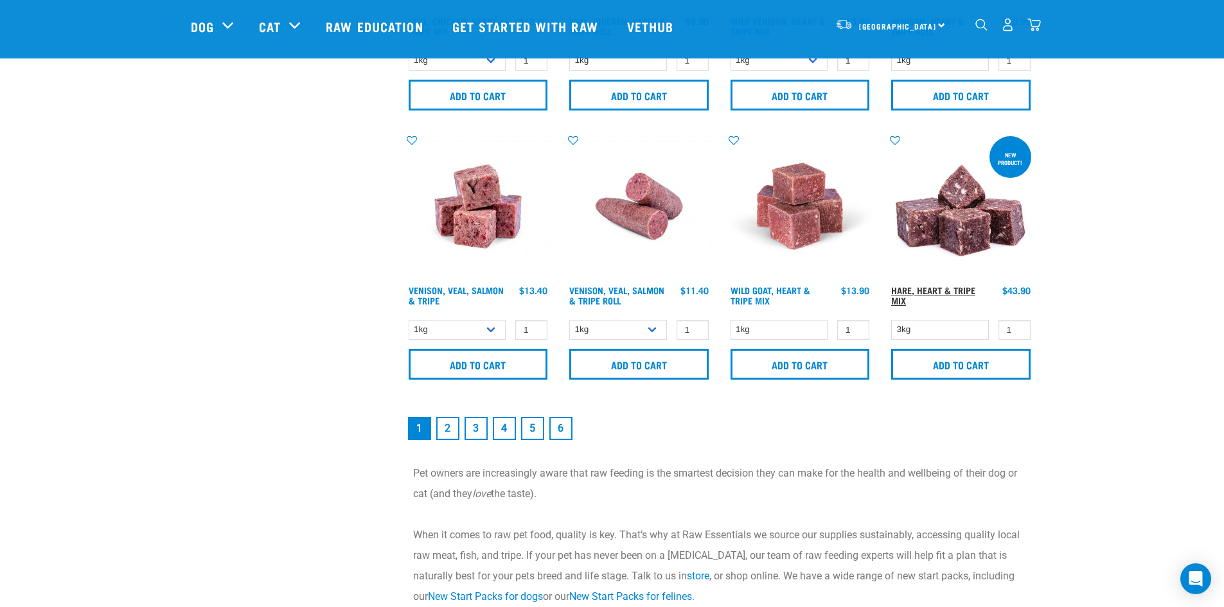
click at [942, 290] on link "Hare, Heart & Tripe Mix" at bounding box center [933, 295] width 84 height 15
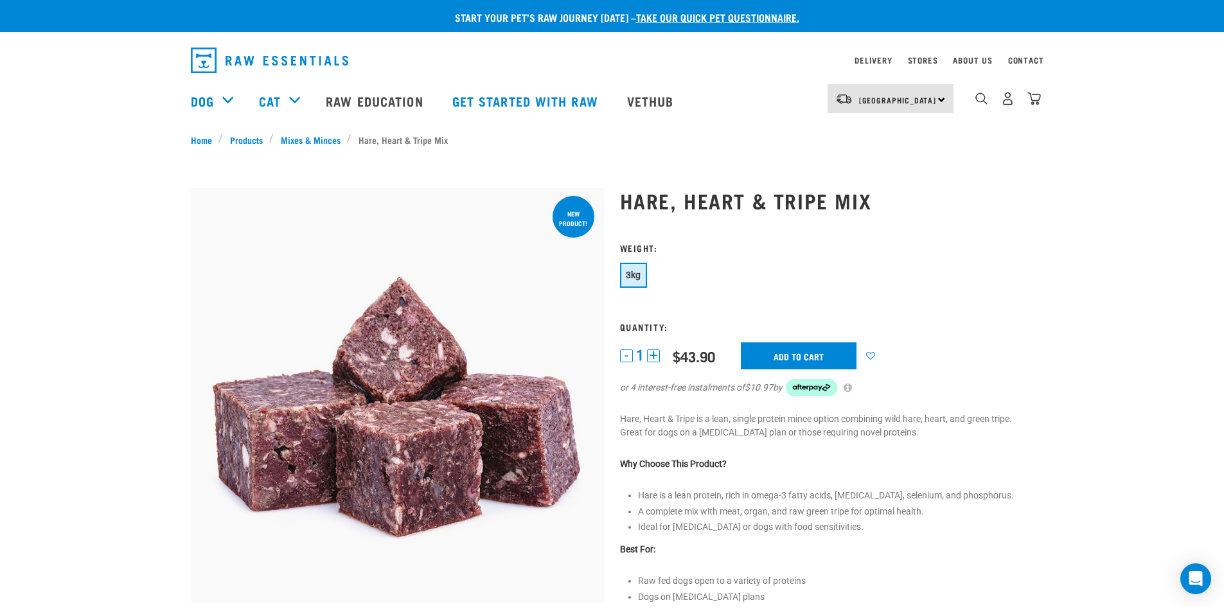
click at [624, 357] on button "-" at bounding box center [626, 355] width 13 height 13
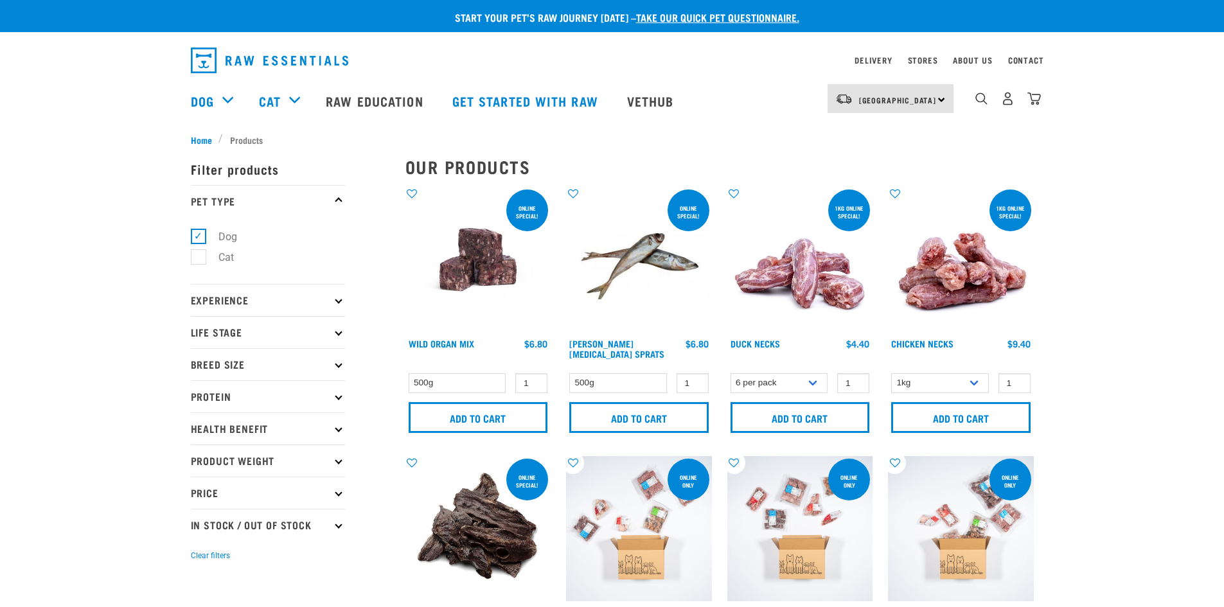
select select "810"
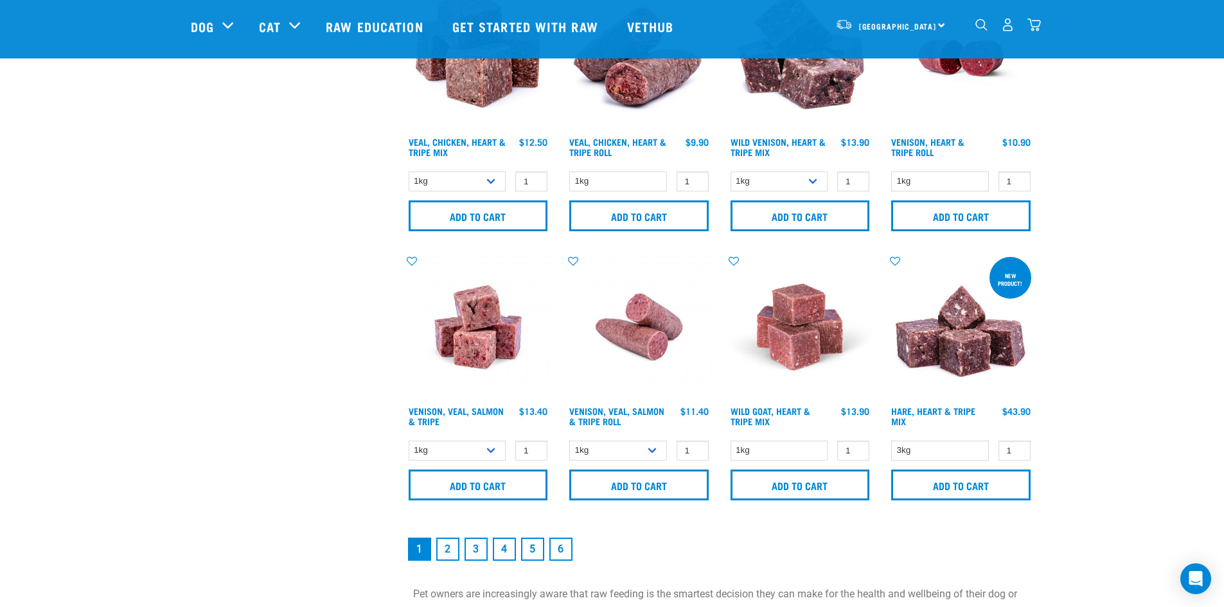
scroll to position [1751, 0]
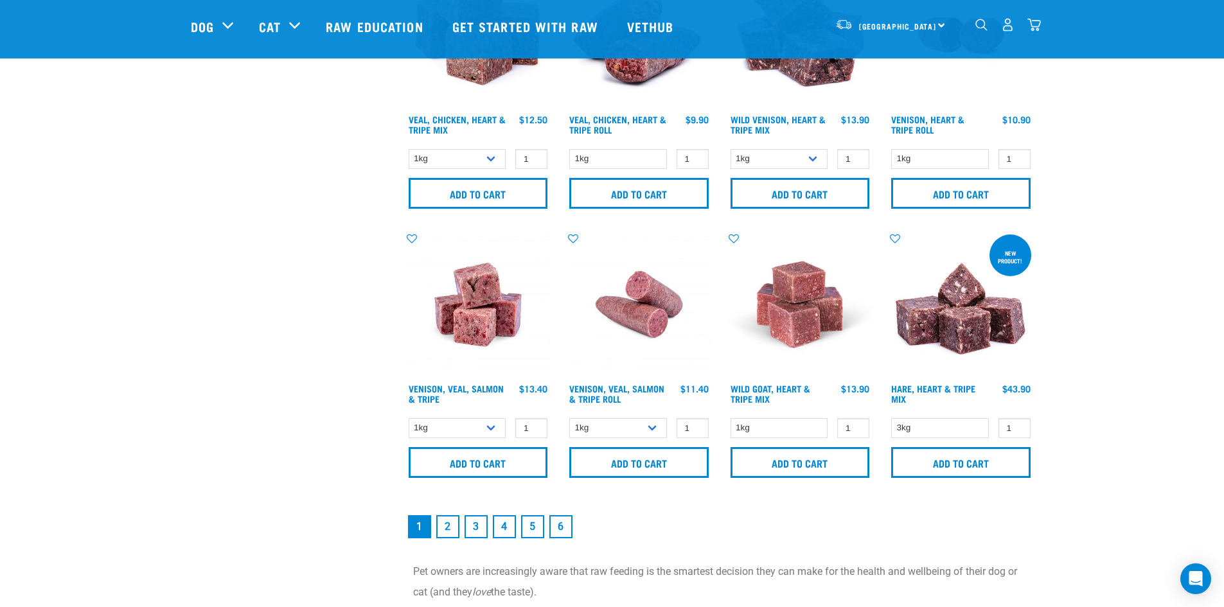
click at [444, 525] on link "2" at bounding box center [447, 526] width 23 height 23
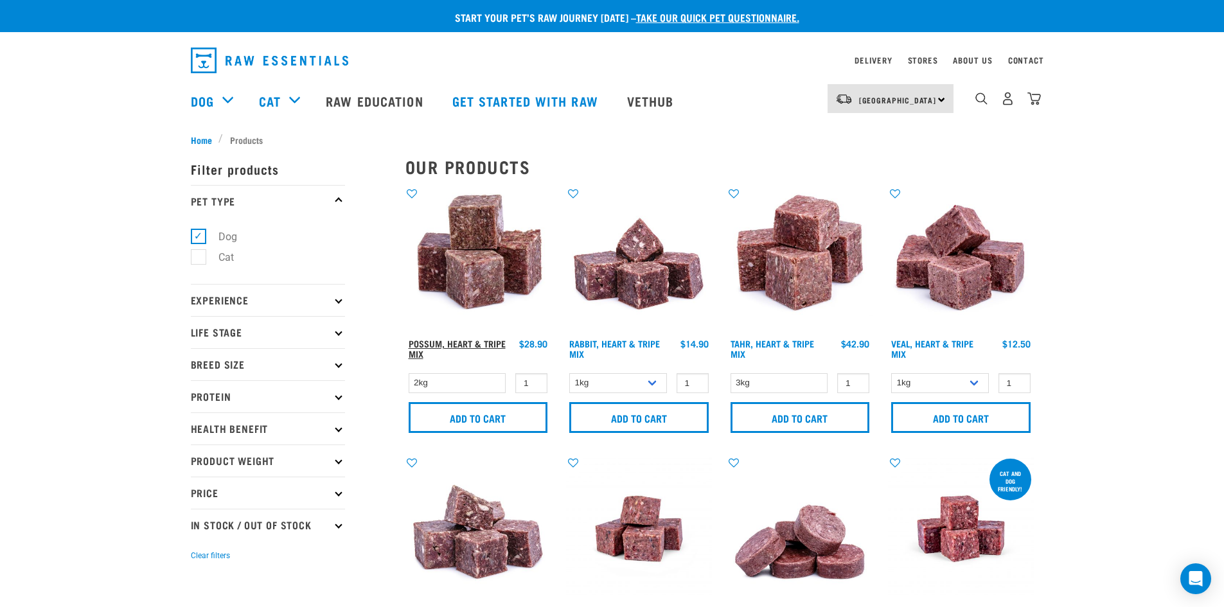
click at [452, 341] on link "Possum, Heart & Tripe Mix" at bounding box center [457, 348] width 97 height 15
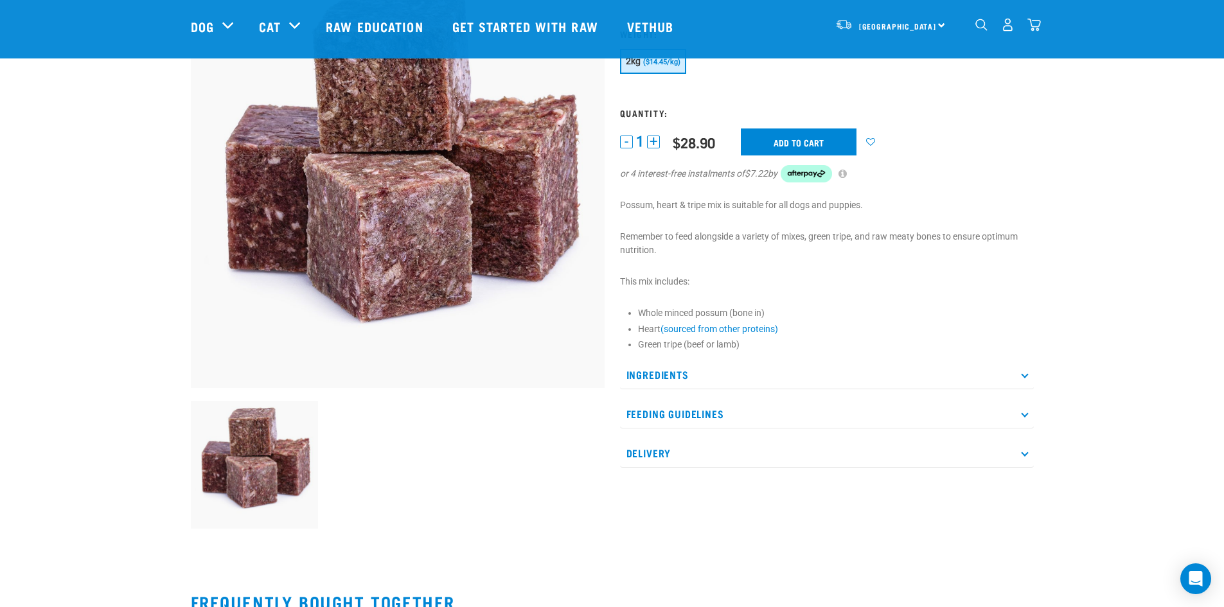
scroll to position [128, 0]
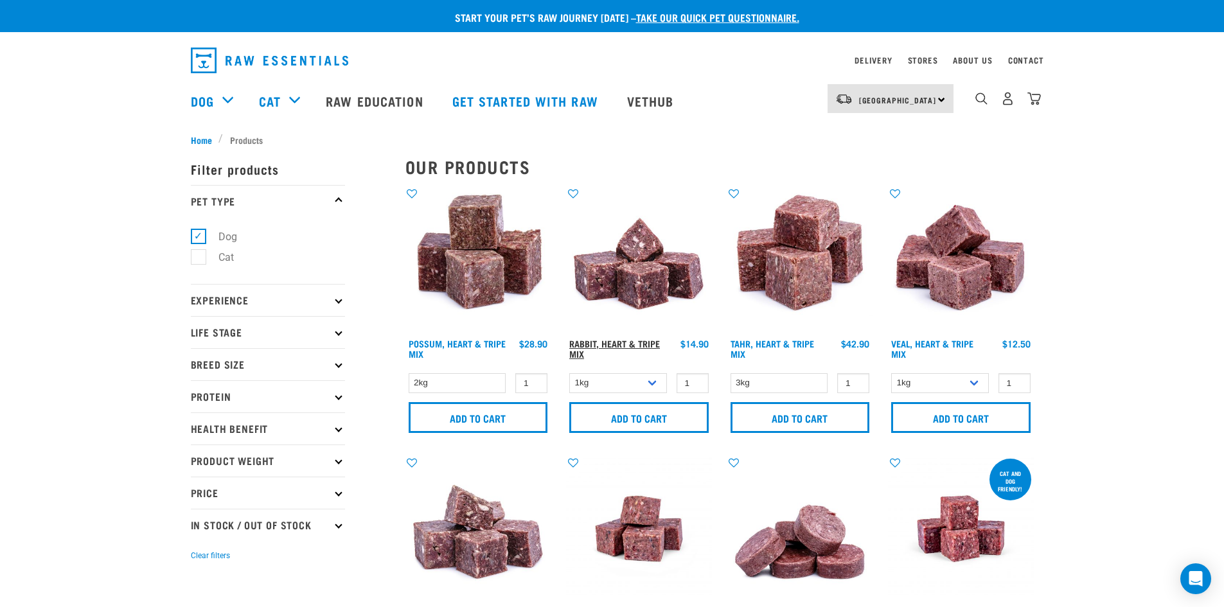
click at [612, 342] on link "Rabbit, Heart & Tripe Mix" at bounding box center [614, 348] width 91 height 15
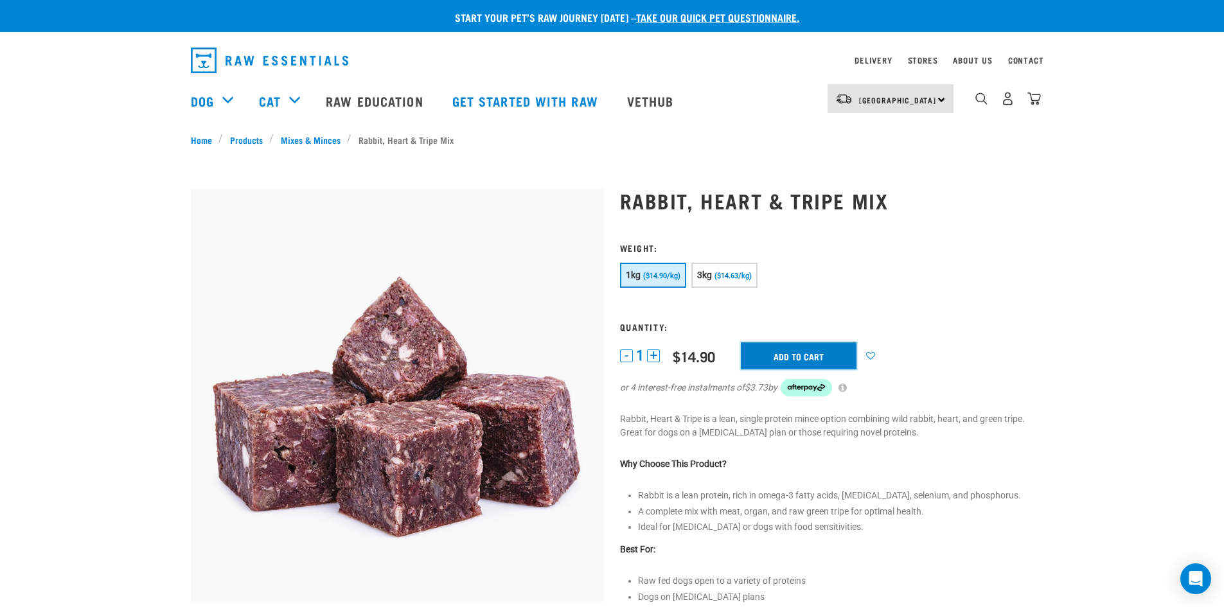
click at [812, 353] on input "Add to cart" at bounding box center [799, 355] width 116 height 27
click at [1034, 104] on img "dropdown navigation" at bounding box center [1033, 98] width 13 height 13
click at [1032, 99] on img "dropdown navigation" at bounding box center [1033, 98] width 13 height 13
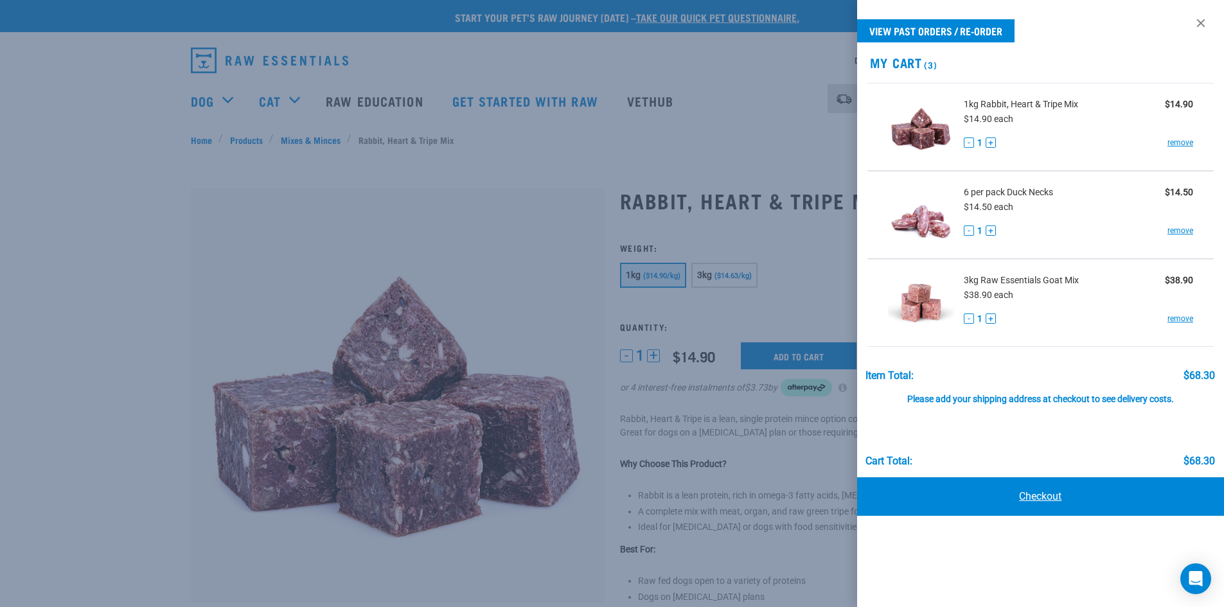
click at [1049, 494] on link "Checkout" at bounding box center [1040, 496] width 367 height 39
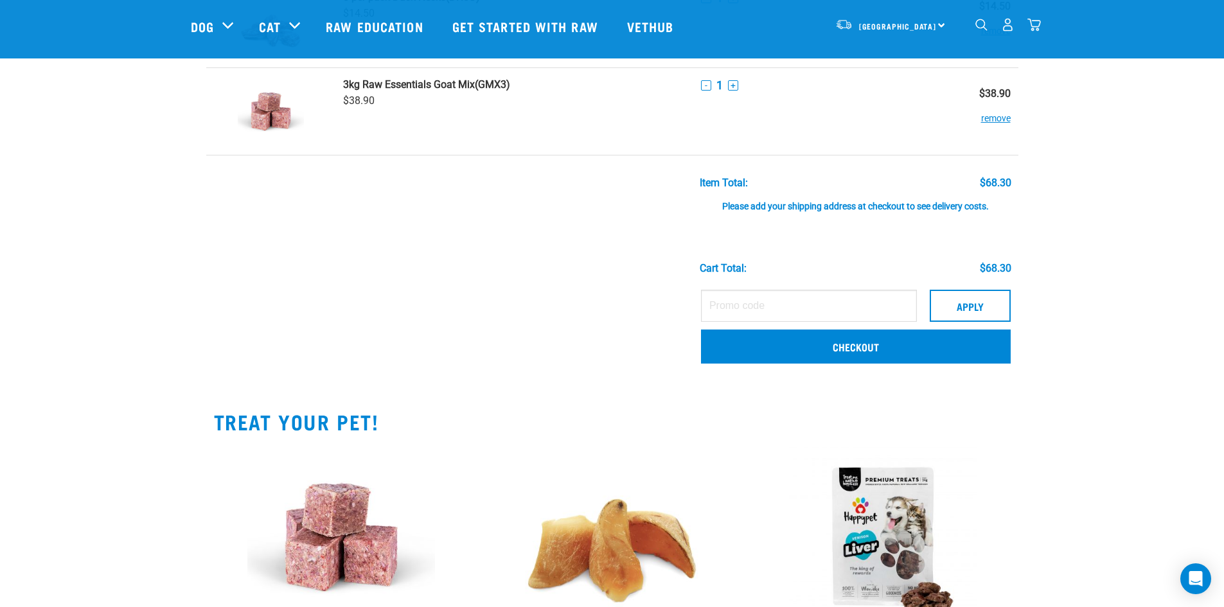
scroll to position [257, 0]
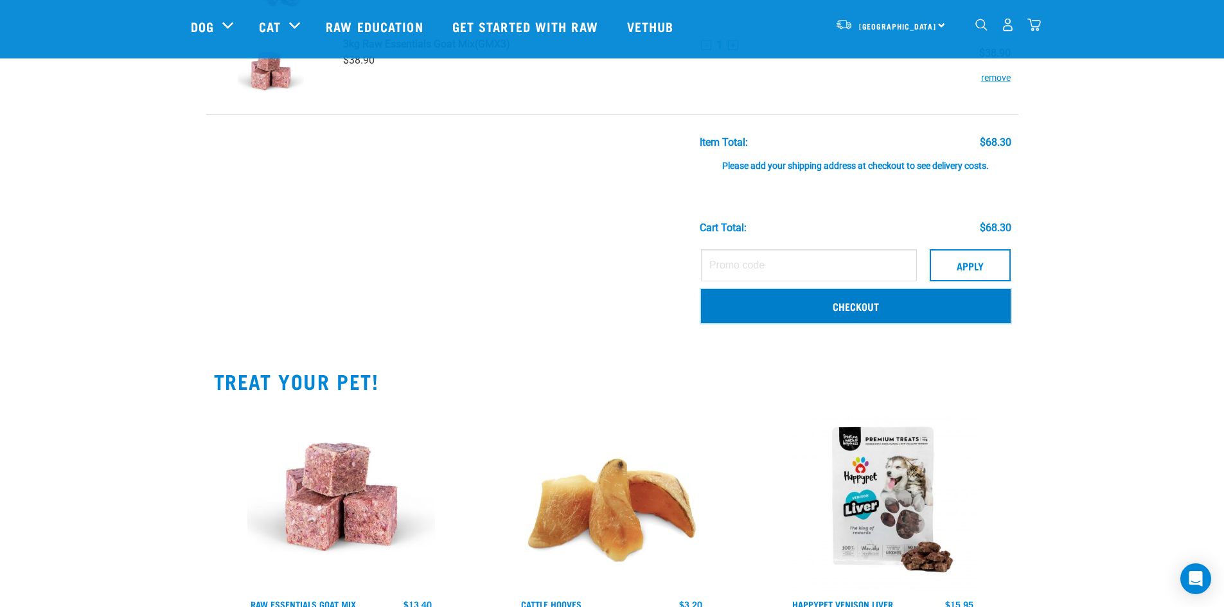
click at [857, 304] on link "Checkout" at bounding box center [856, 305] width 310 height 33
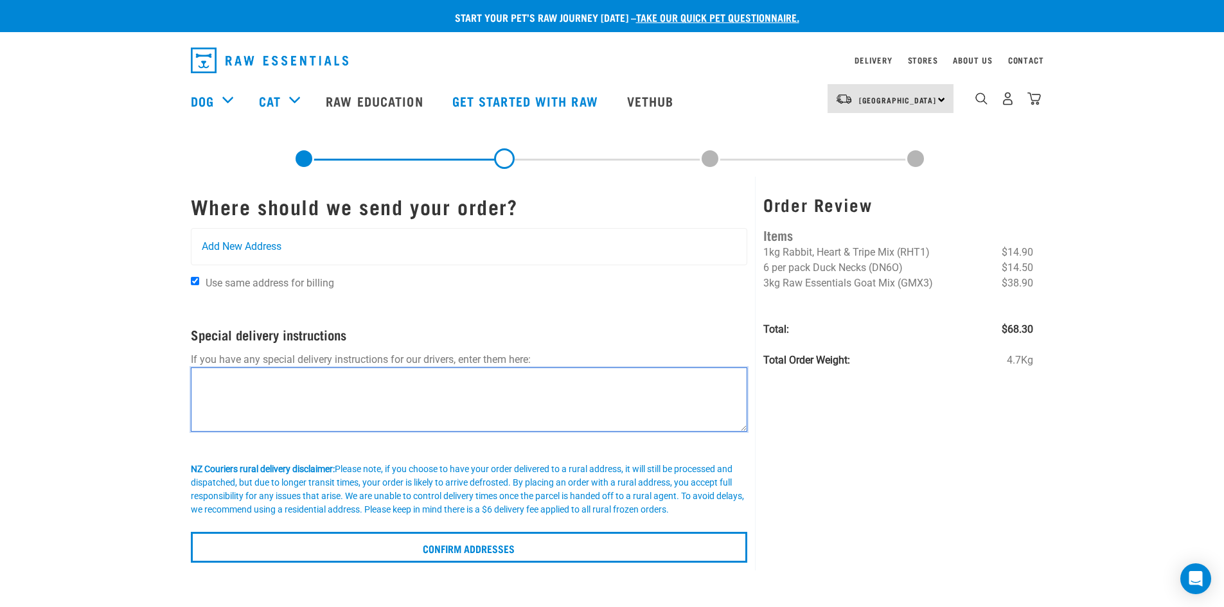
click at [360, 377] on textarea at bounding box center [469, 399] width 557 height 64
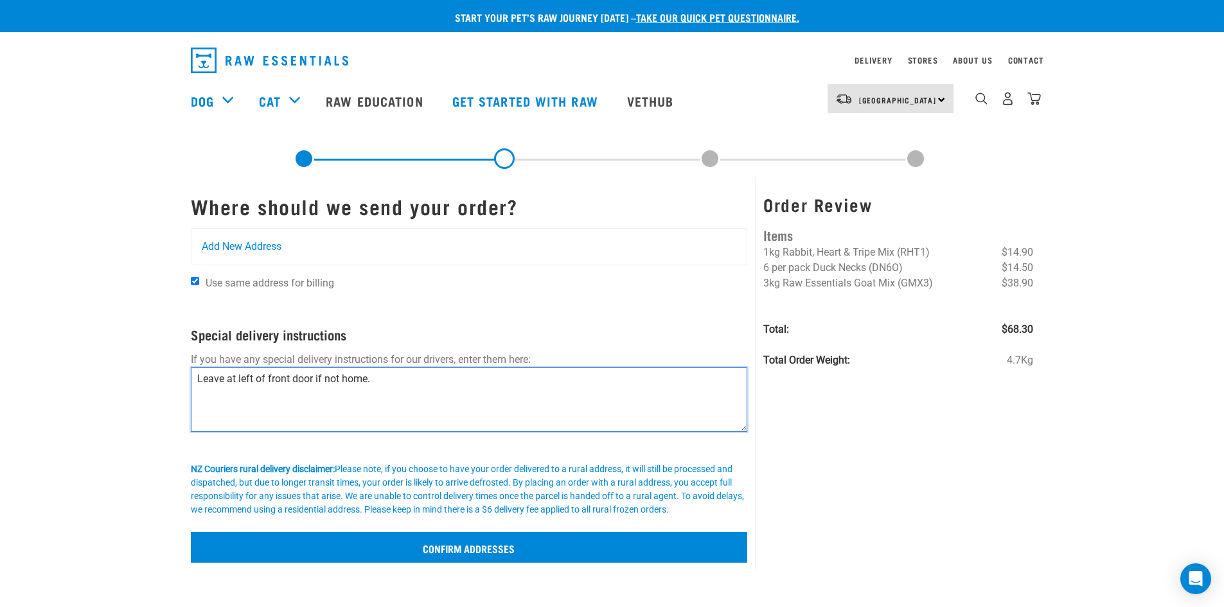
type textarea "Leave at left of front door if not home."
click at [469, 553] on input "Confirm addresses" at bounding box center [469, 547] width 557 height 31
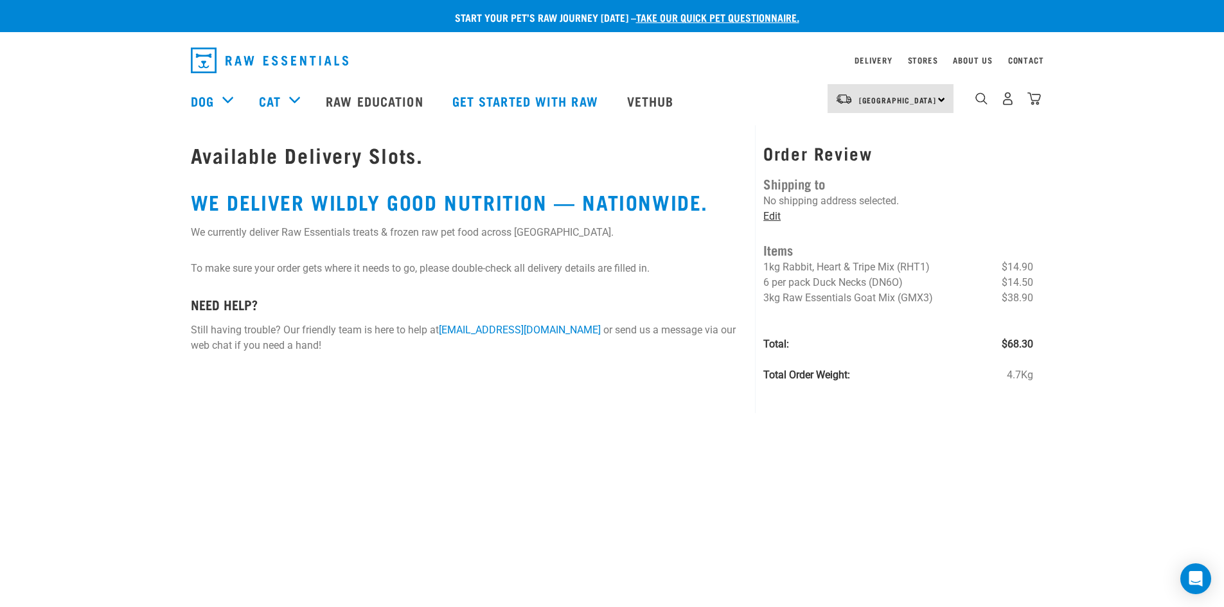
click at [768, 217] on link "Edit" at bounding box center [771, 216] width 17 height 12
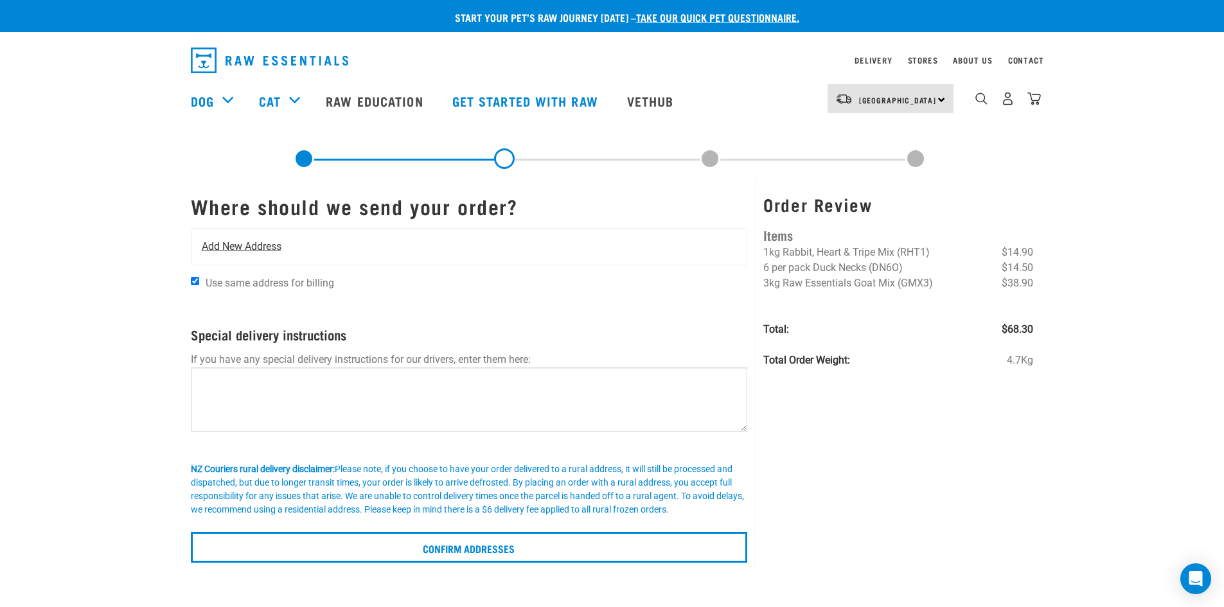
click at [231, 248] on span "Add New Address" at bounding box center [242, 246] width 80 height 15
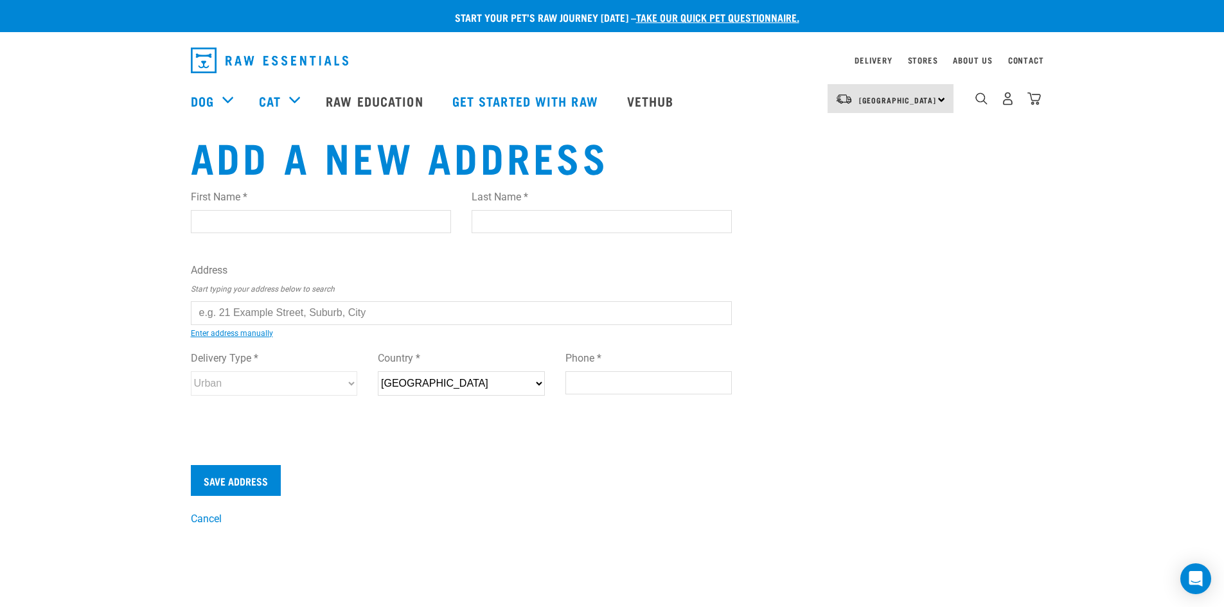
click at [285, 225] on input "First Name *" at bounding box center [321, 221] width 260 height 23
type input "Monique"
type input "Clow"
click at [310, 313] on input "text" at bounding box center [461, 312] width 541 height 23
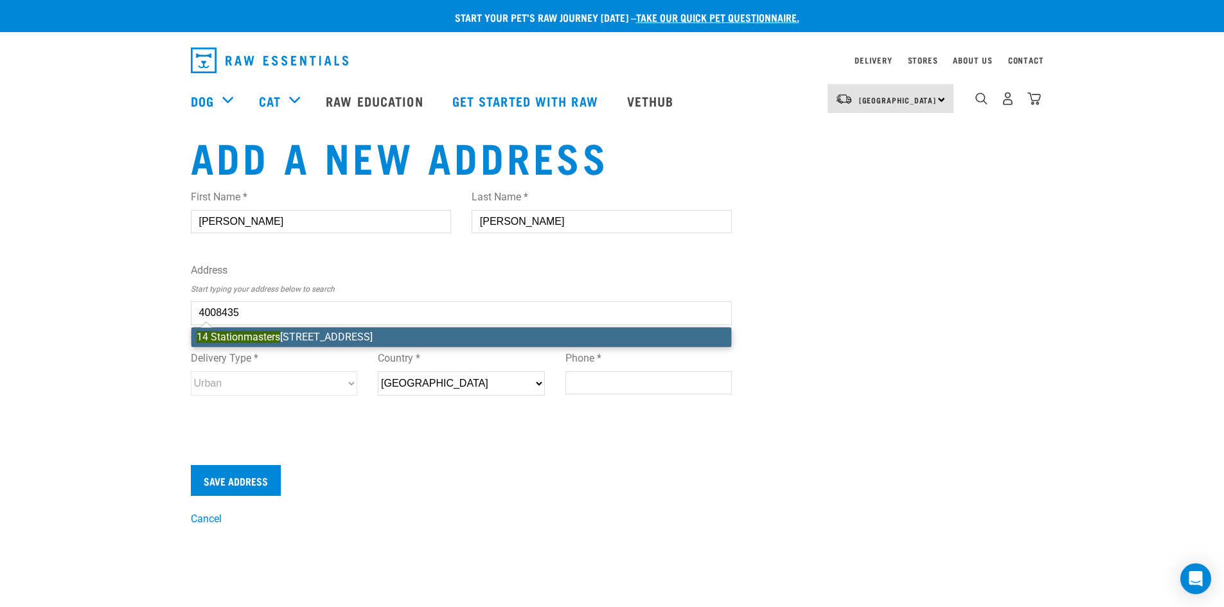
click at [342, 331] on li "14 Stationmasters Way, Prebbleton 7604" at bounding box center [461, 337] width 540 height 19
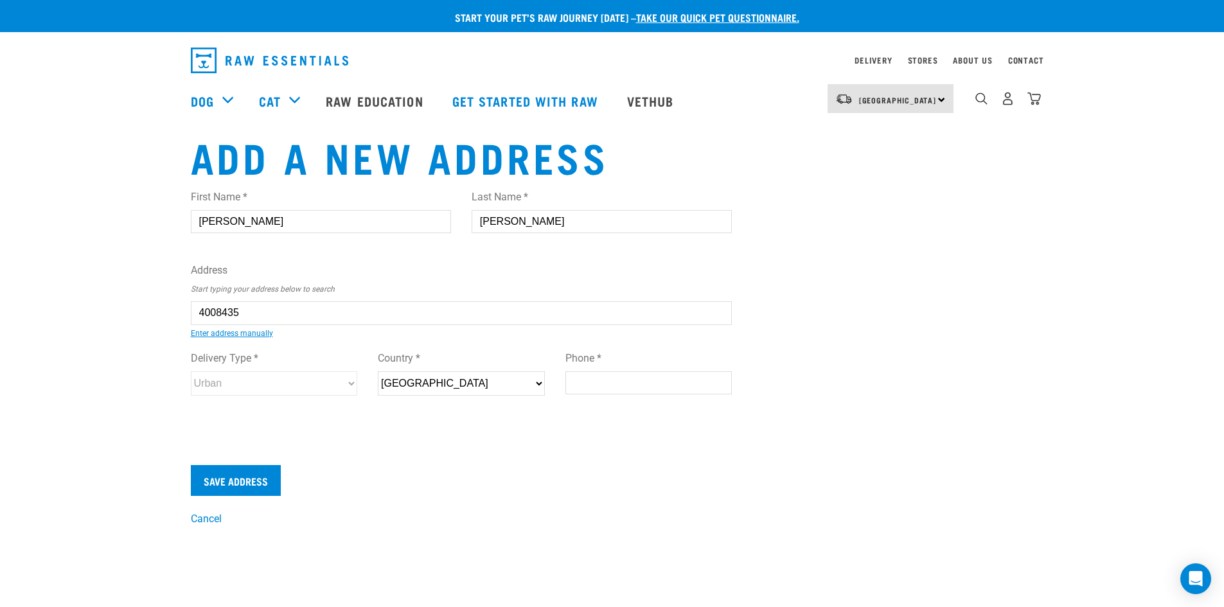
type input "14 Stationmasters Way, Prebbleton 7604"
type input "[STREET_ADDRESS]"
type input "Prebbleton"
type input "Canterbury"
select select "CAN"
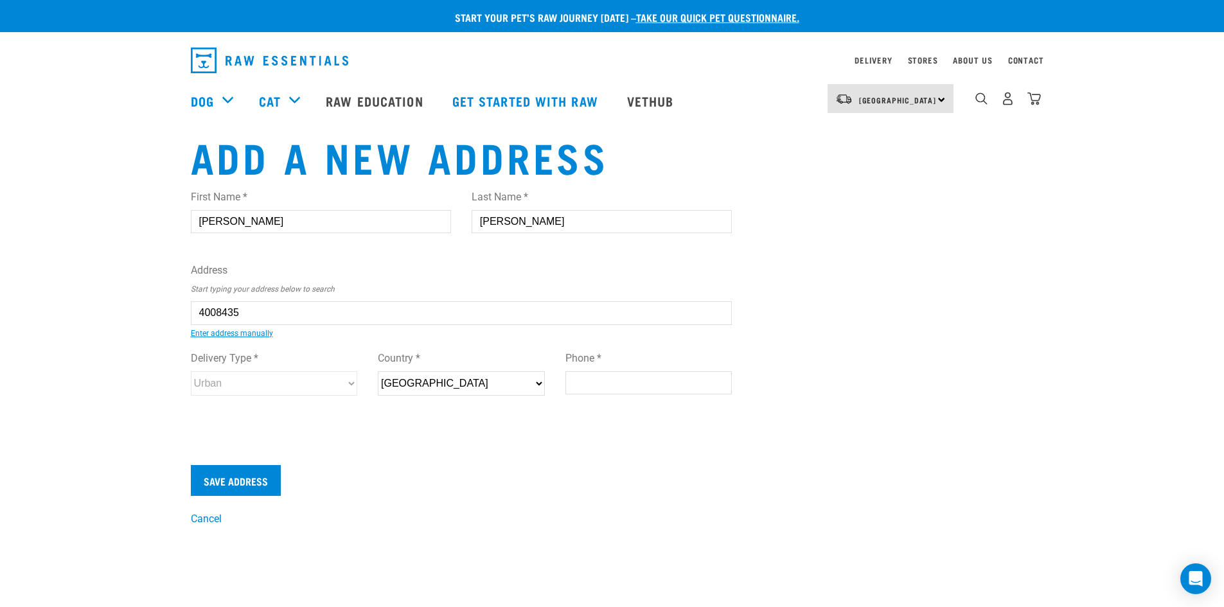
type input "7604"
select select "Urban"
type input "14 Stationmasters Way, Prebbleton 7604"
click at [620, 389] on input "Phone *" at bounding box center [648, 382] width 167 height 23
click at [214, 486] on input "Save Address" at bounding box center [236, 480] width 90 height 31
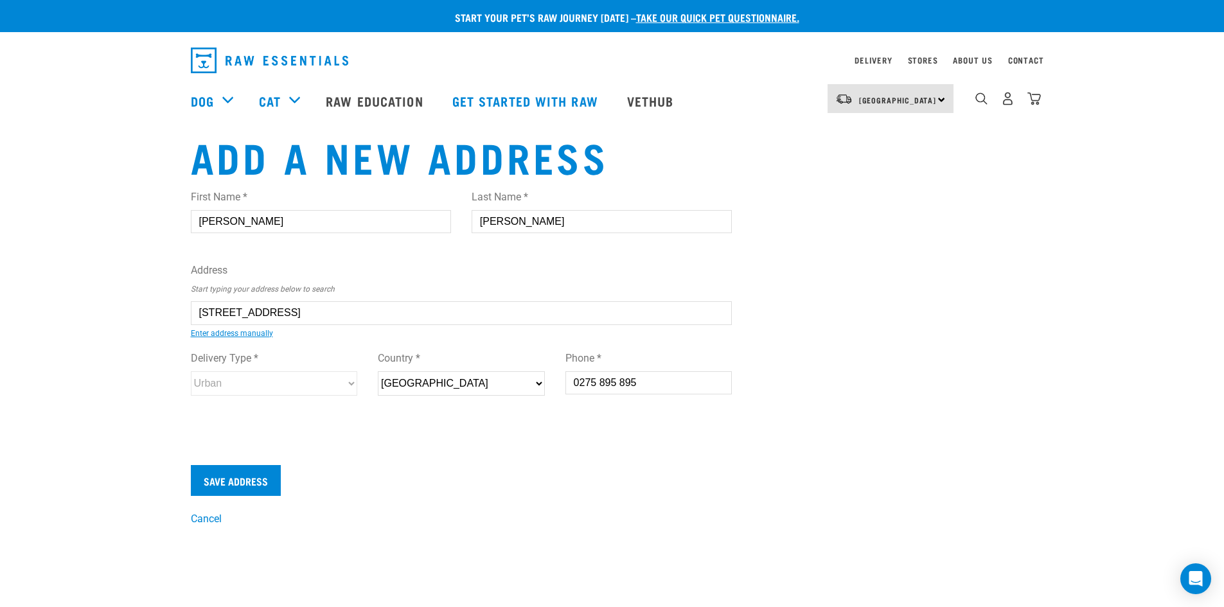
drag, startPoint x: 659, startPoint y: 385, endPoint x: 467, endPoint y: 396, distance: 192.4
click at [432, 391] on div "Delivery Type * Urban Rural Country * New Zealand Phone * 0275 895 895" at bounding box center [461, 377] width 562 height 75
type input "027589589"
click at [576, 459] on form "First Name * Monique Last Name * Clow Address Start typing your address below t…" at bounding box center [461, 337] width 541 height 317
click at [265, 484] on input "Save Address" at bounding box center [236, 480] width 90 height 31
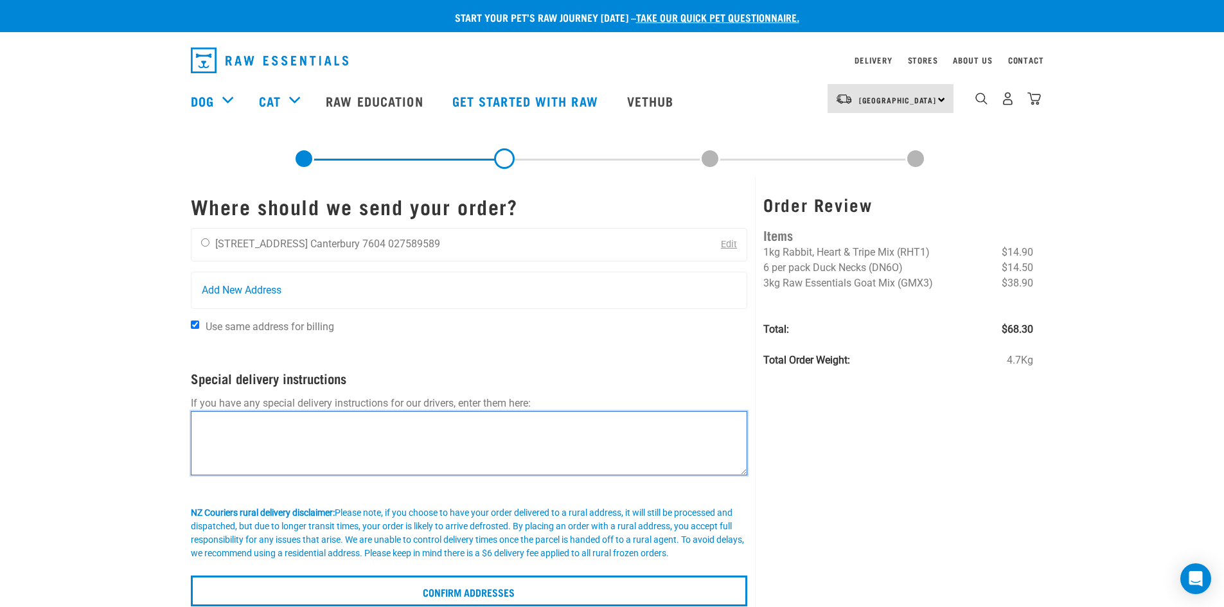
click at [379, 441] on textarea at bounding box center [469, 443] width 557 height 64
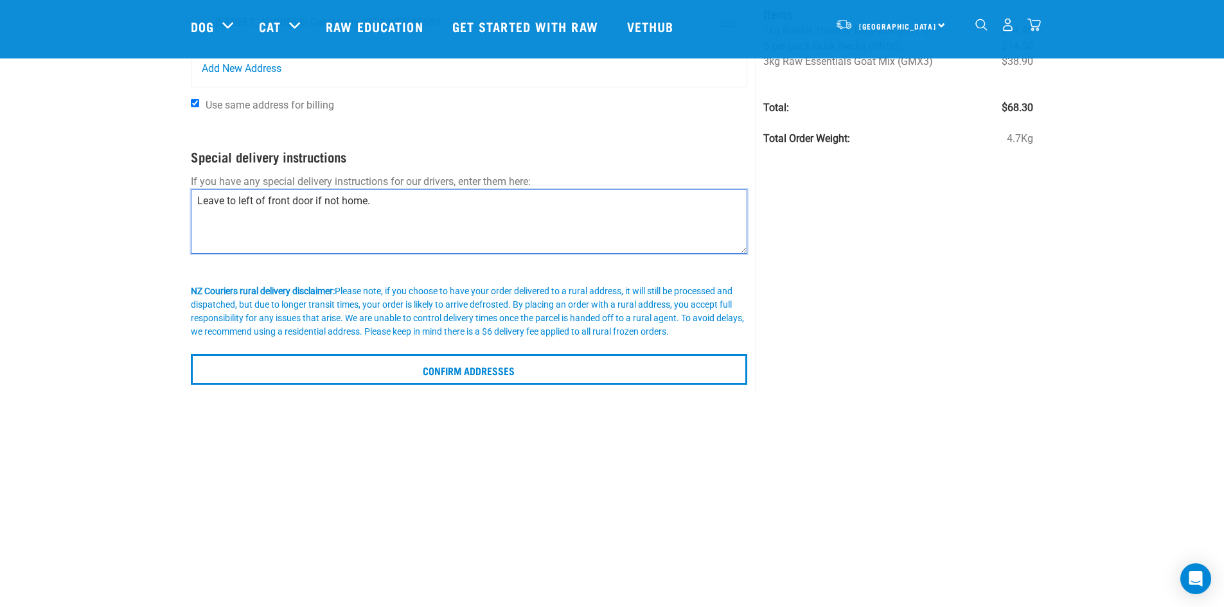
scroll to position [128, 0]
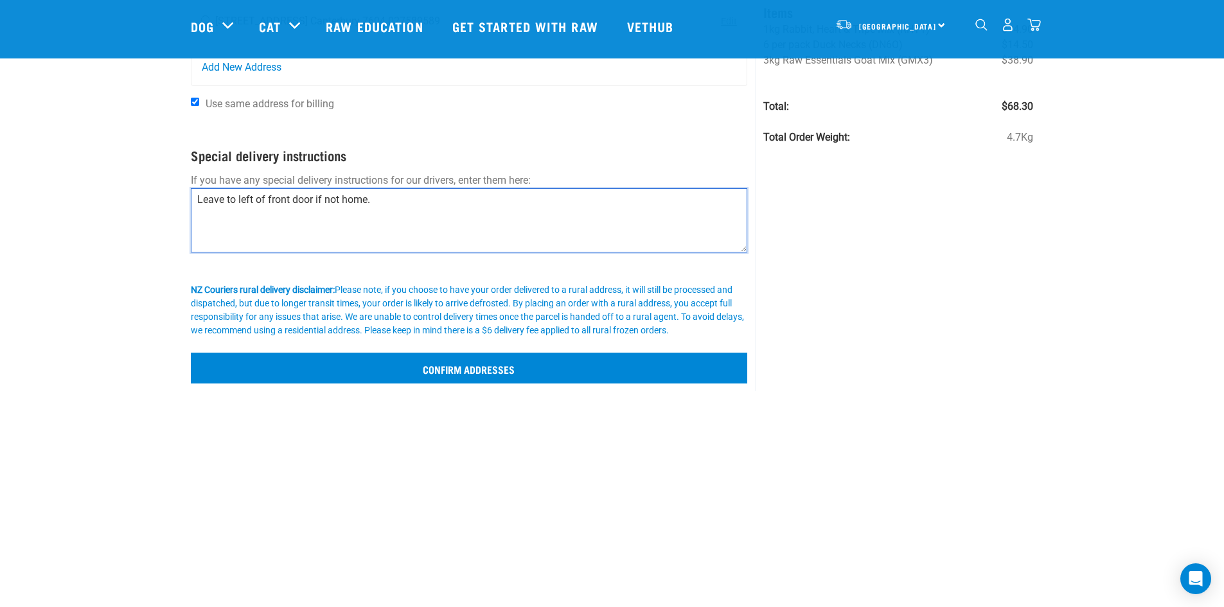
type textarea "Leave to left of front door if not home."
click at [480, 376] on input "Confirm addresses" at bounding box center [469, 368] width 557 height 31
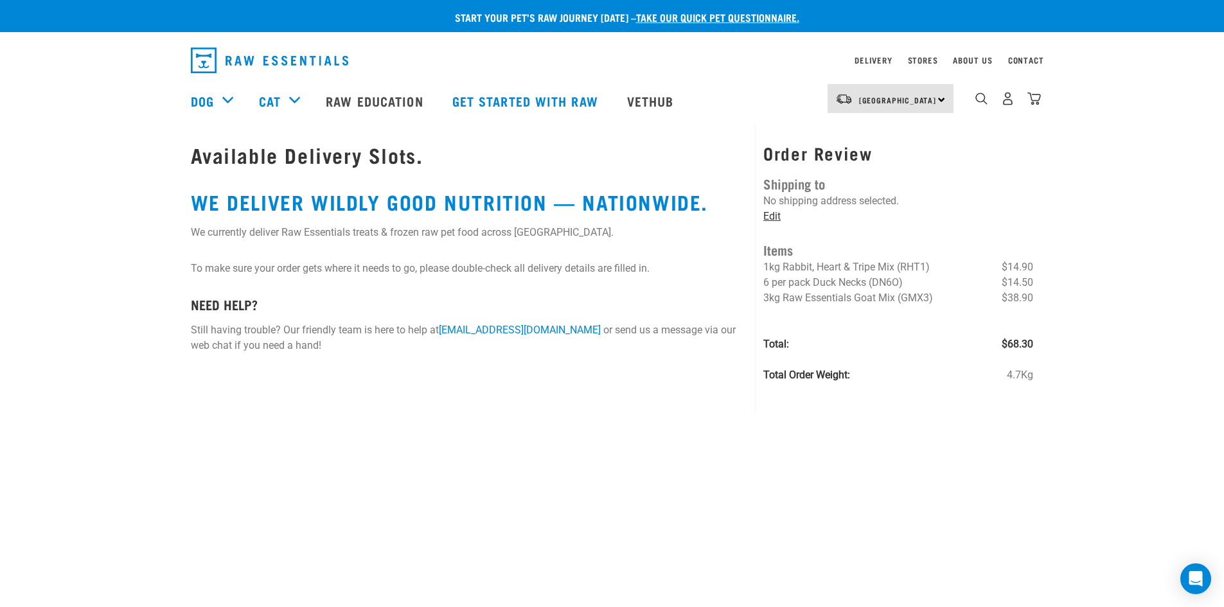
click at [769, 216] on link "Edit" at bounding box center [771, 216] width 17 height 12
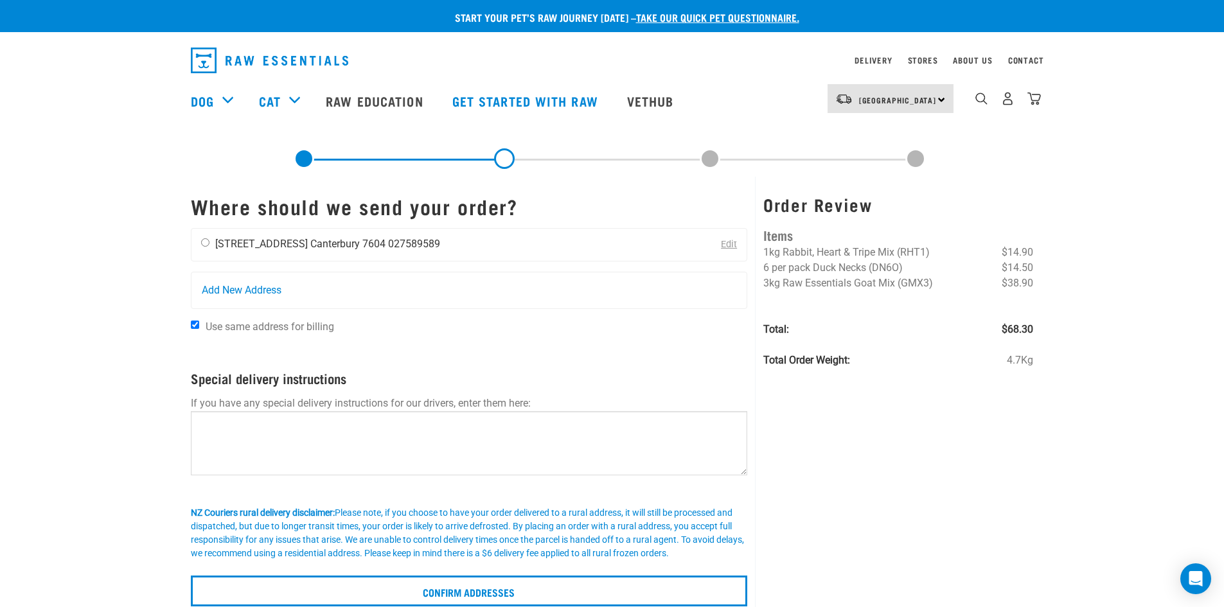
click at [204, 242] on input "radio" at bounding box center [205, 242] width 8 height 8
radio input "true"
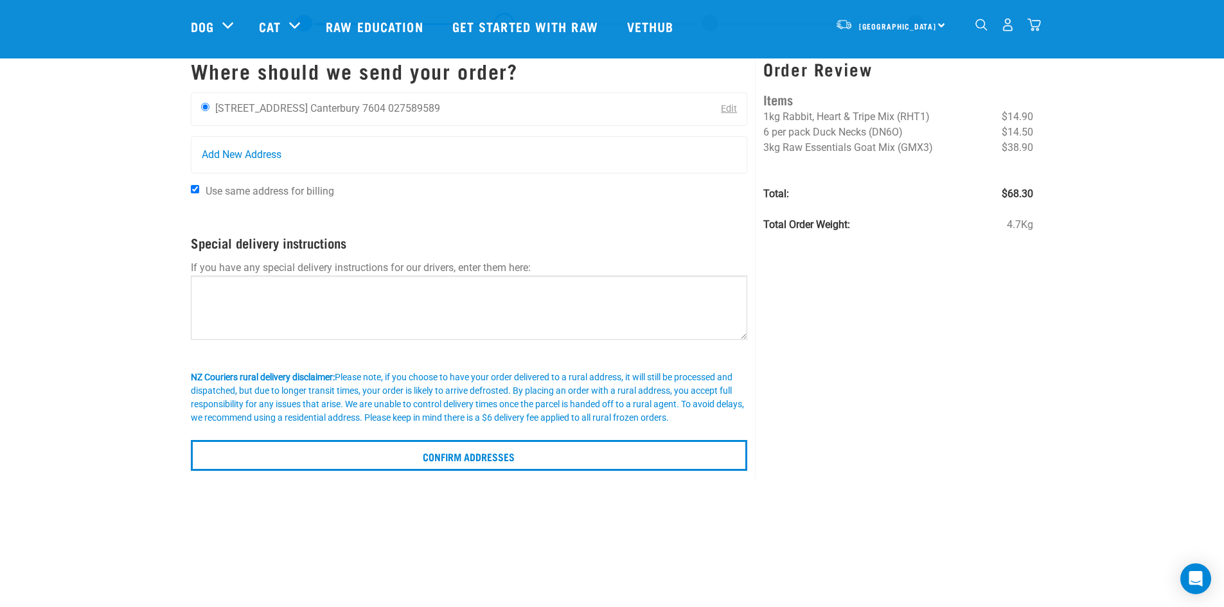
scroll to position [64, 0]
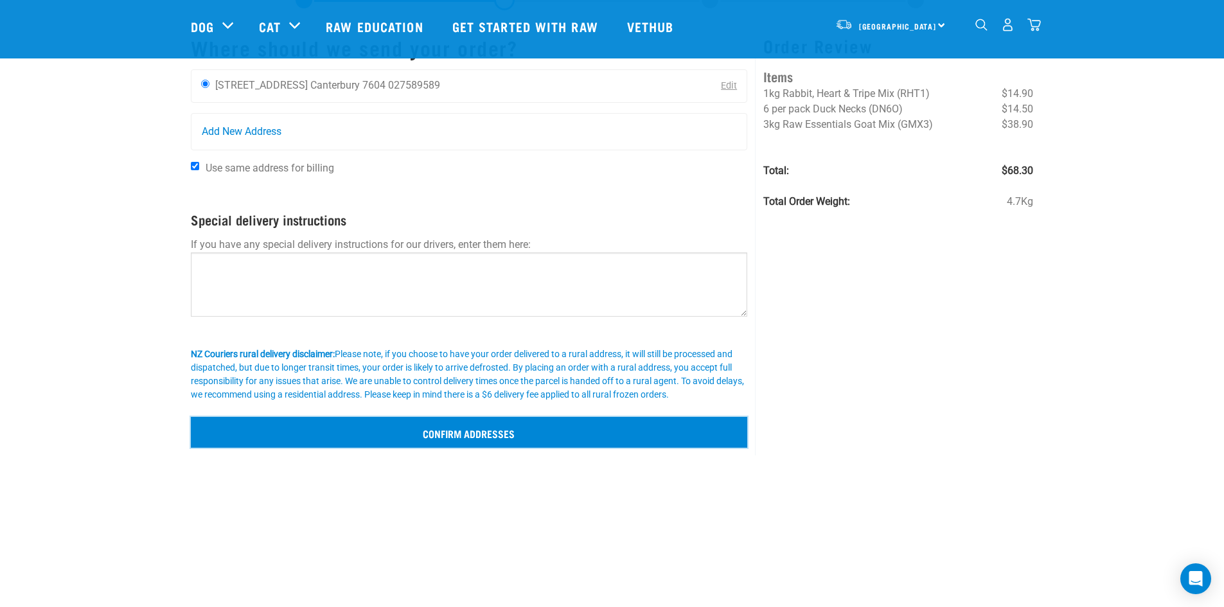
click at [466, 437] on input "Confirm addresses" at bounding box center [469, 432] width 557 height 31
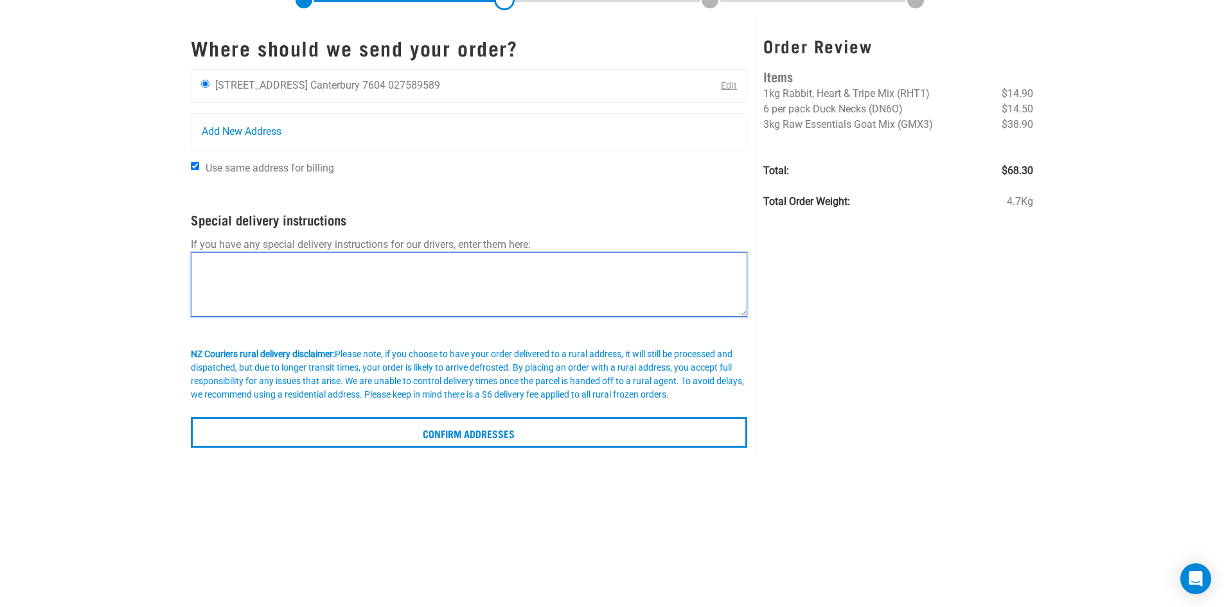
click at [330, 285] on textarea at bounding box center [469, 284] width 557 height 64
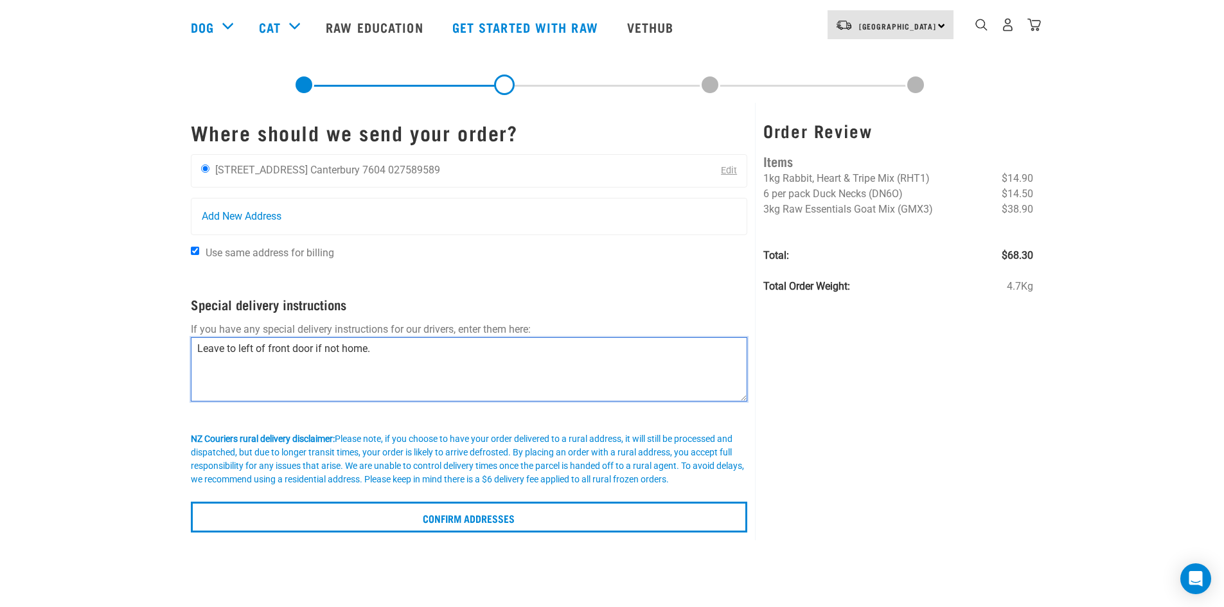
scroll to position [159, 0]
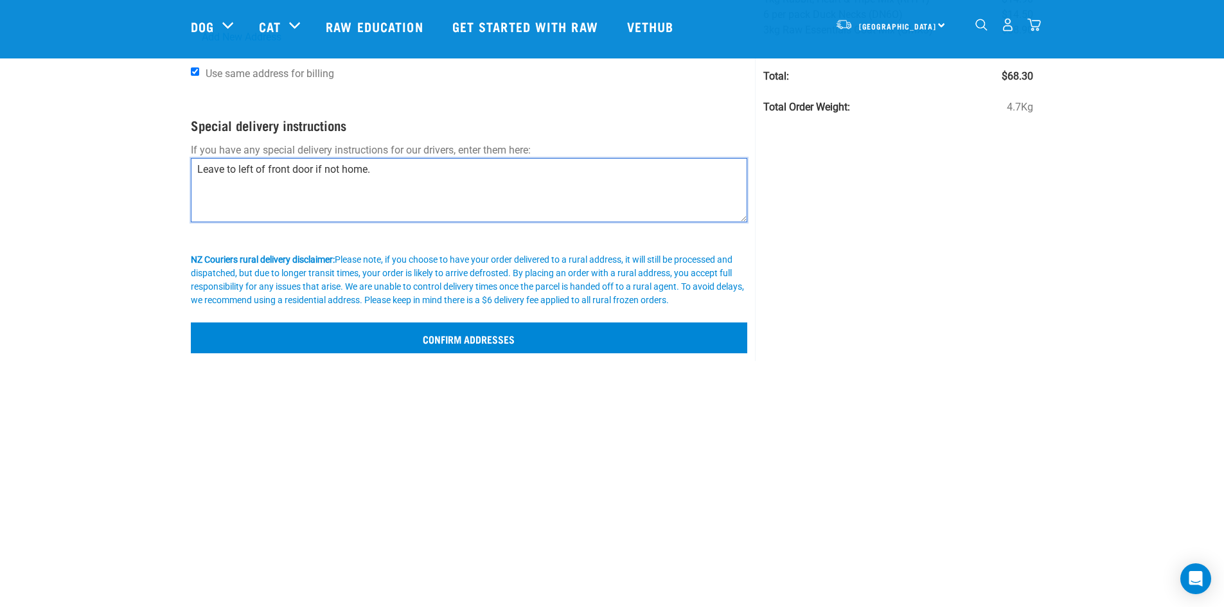
type textarea "Leave to left of front door if not home."
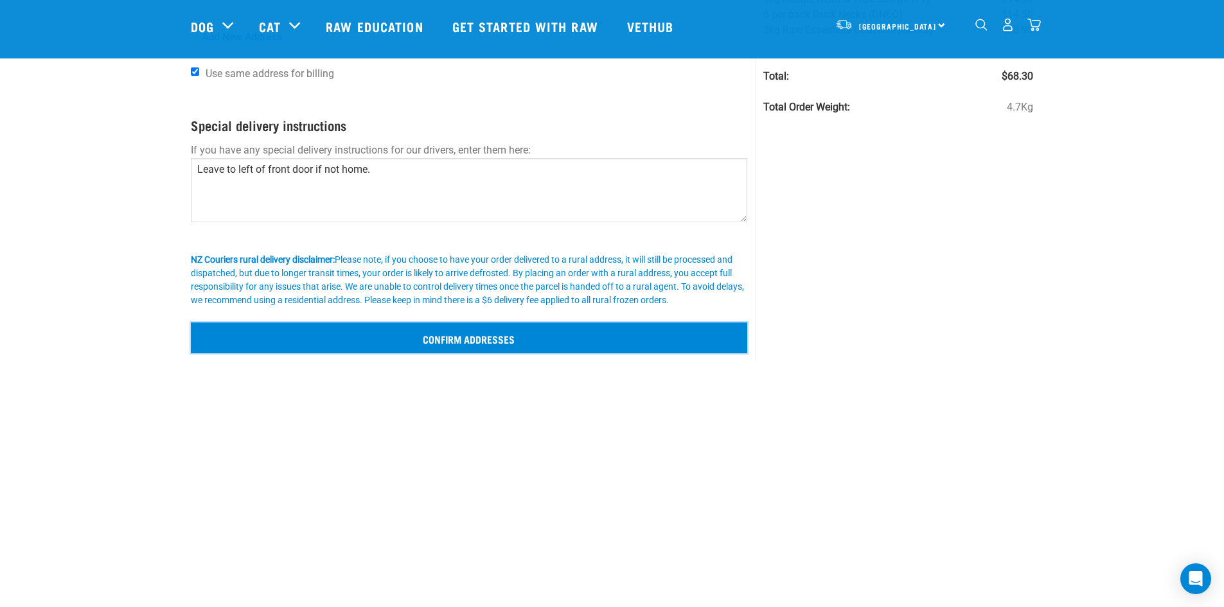
click at [462, 336] on input "Confirm addresses" at bounding box center [469, 337] width 557 height 31
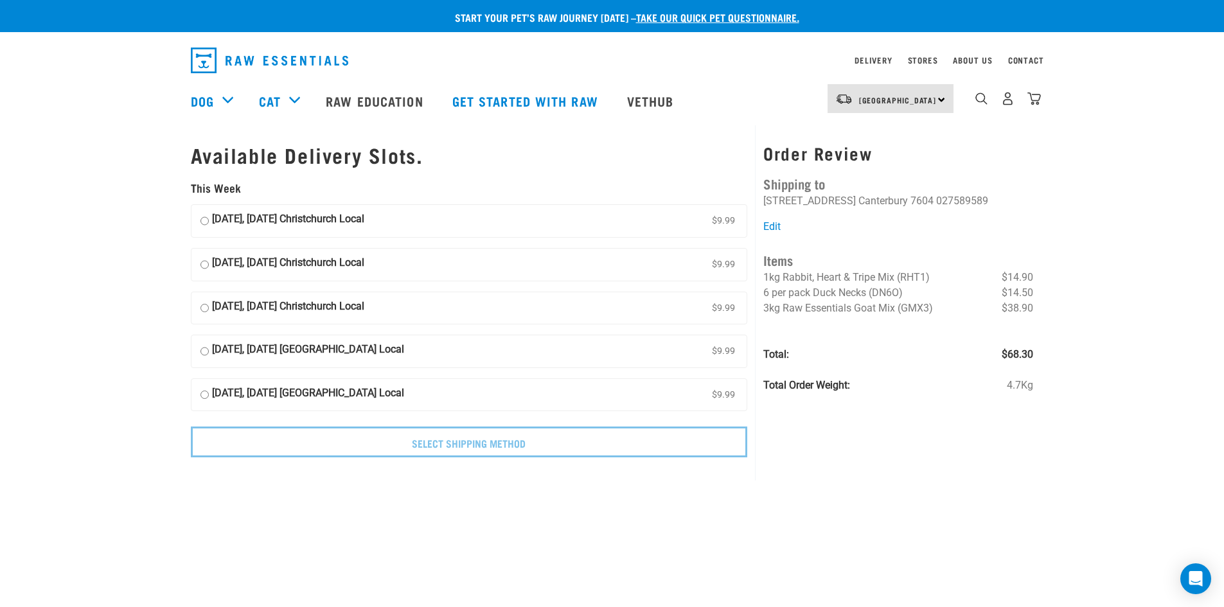
click at [202, 264] on input "[DATE], [DATE] Christchurch Local $9.99" at bounding box center [204, 264] width 8 height 19
radio input "true"
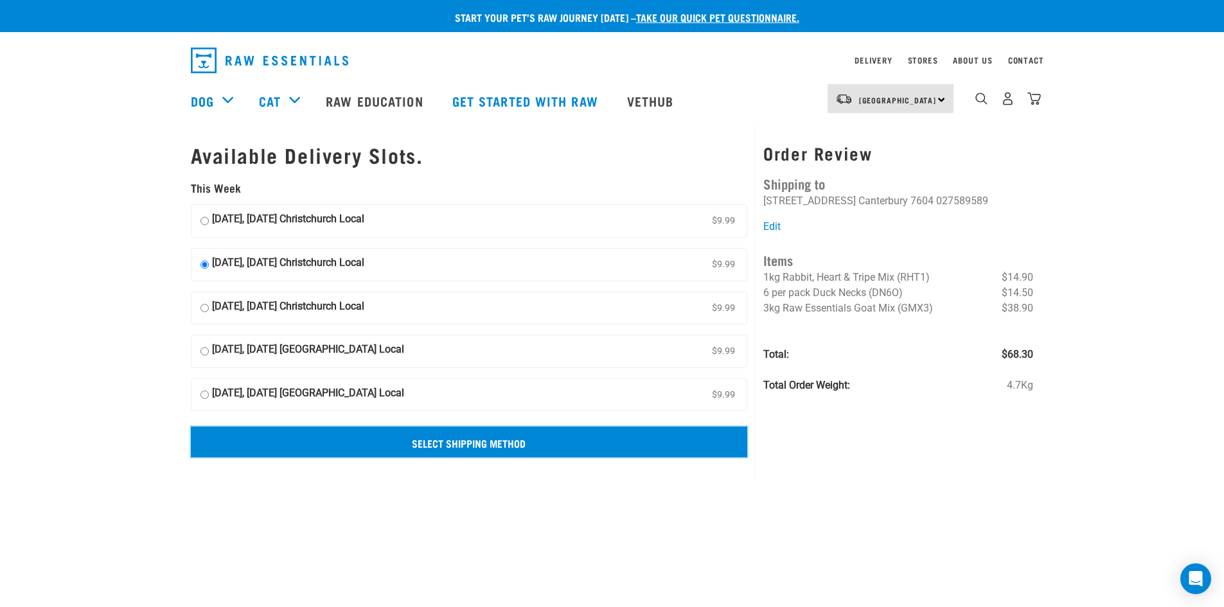
click at [501, 447] on input "Select Shipping Method" at bounding box center [469, 441] width 557 height 31
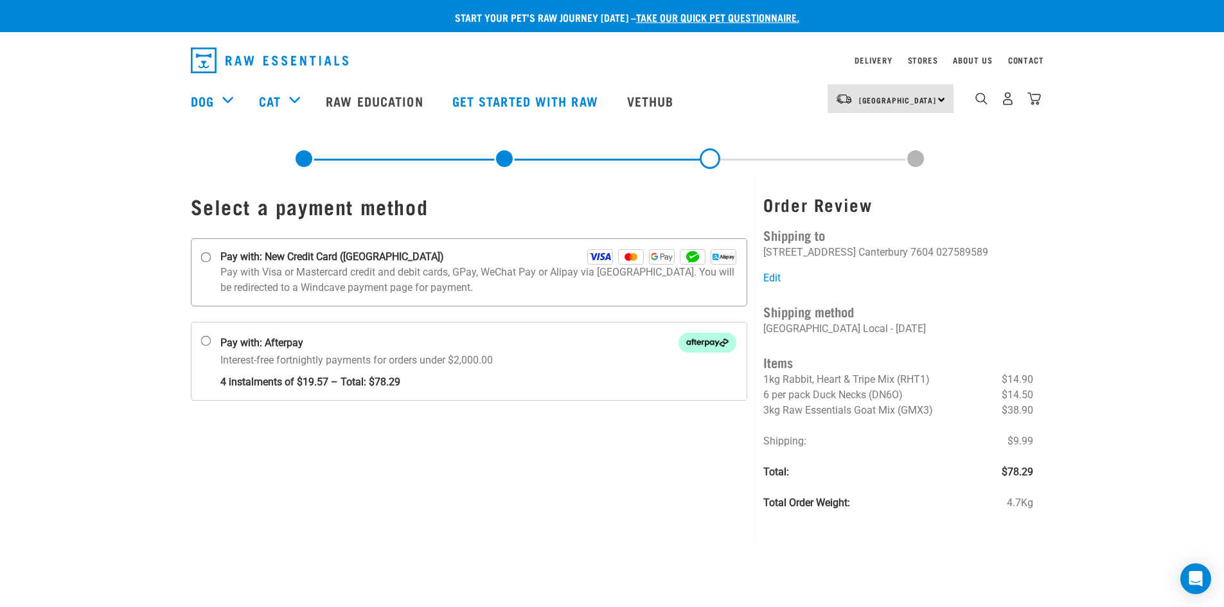
click at [204, 254] on input "Pay with: New Credit Card ([GEOGRAPHIC_DATA])" at bounding box center [205, 257] width 10 height 10
radio input "true"
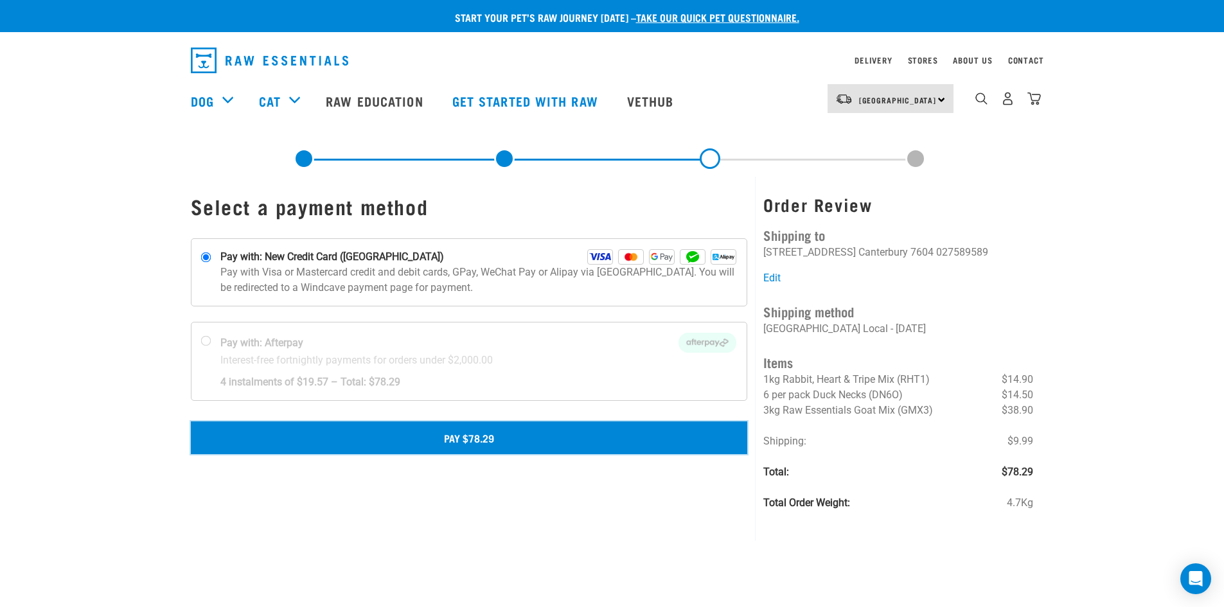
click at [516, 443] on button "Pay $78.29" at bounding box center [469, 437] width 557 height 32
